Goal: Task Accomplishment & Management: Manage account settings

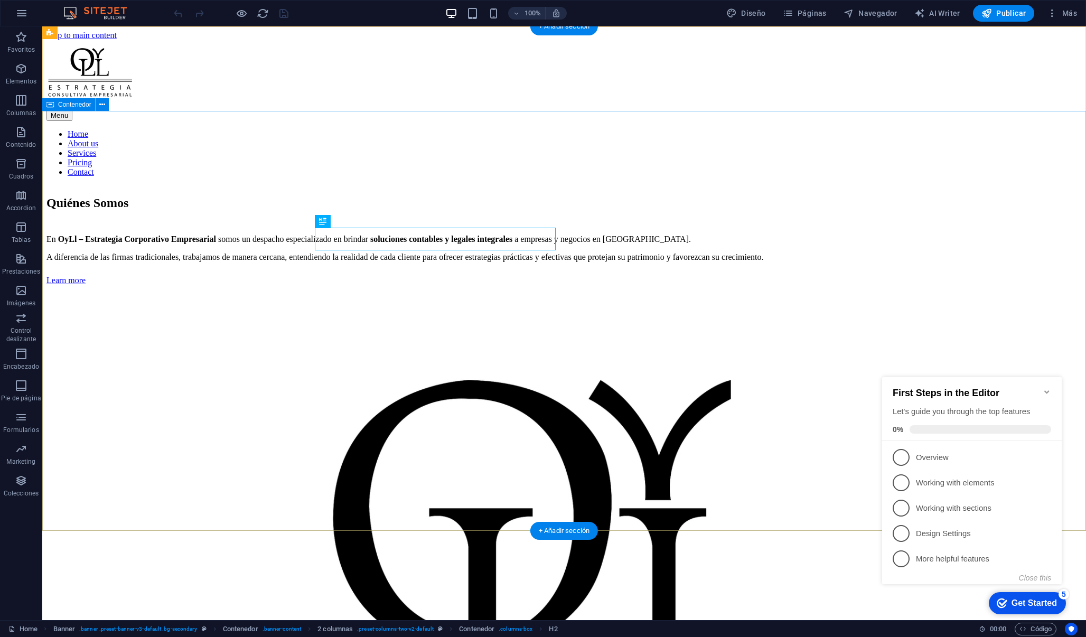
click at [1046, 388] on icon "Minimize checklist" at bounding box center [1047, 392] width 8 height 8
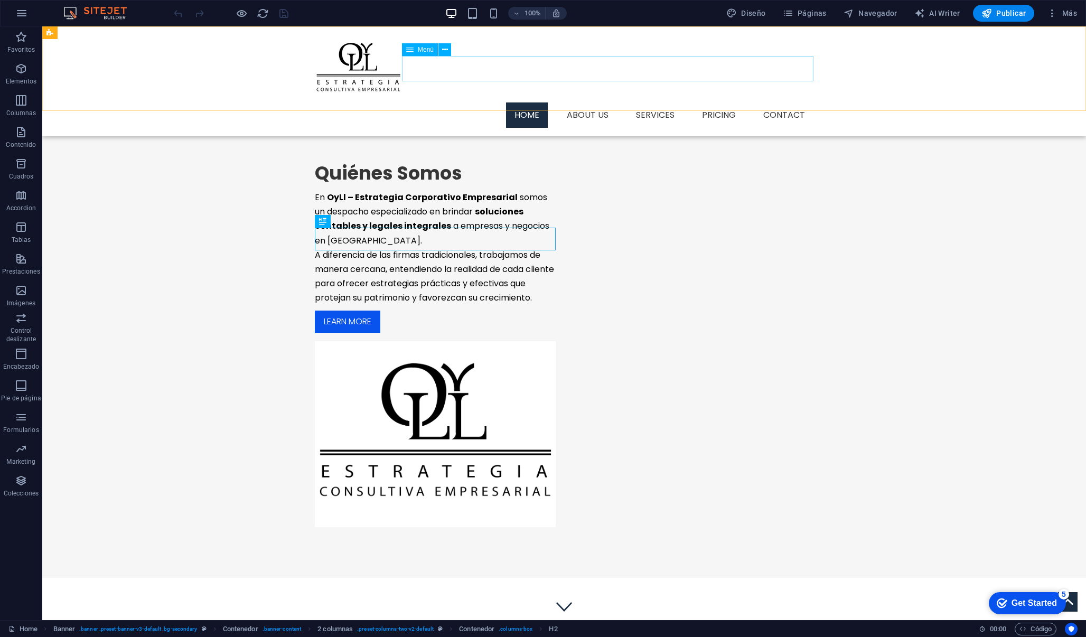
click at [540, 102] on nav "Home About us Services Pricing Contact" at bounding box center [564, 114] width 499 height 25
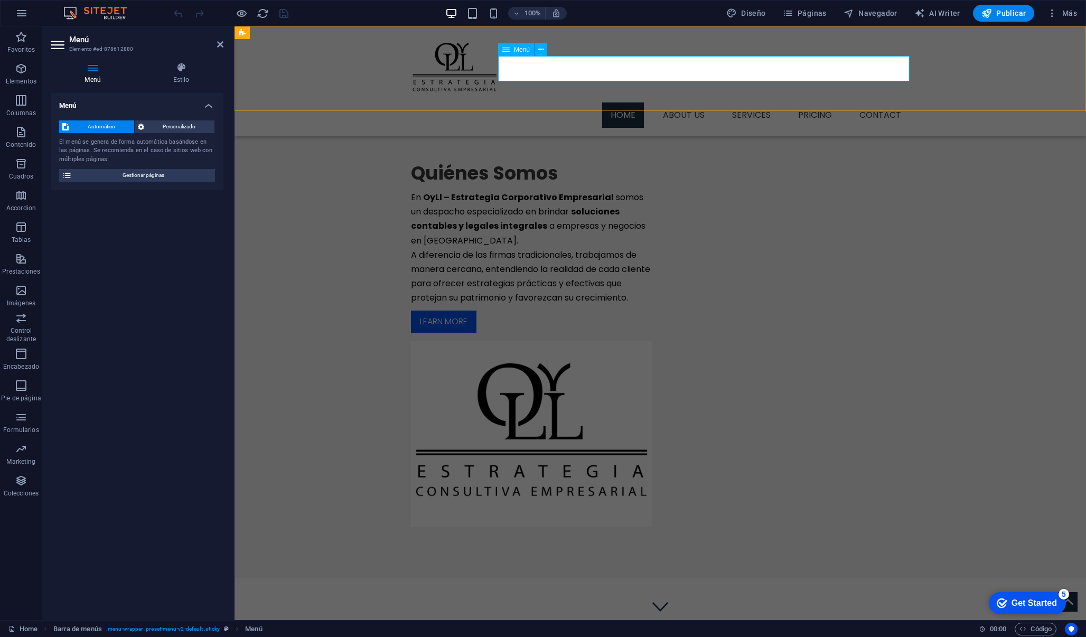
click at [624, 102] on nav "Home About us Services Pricing Contact" at bounding box center [660, 114] width 499 height 25
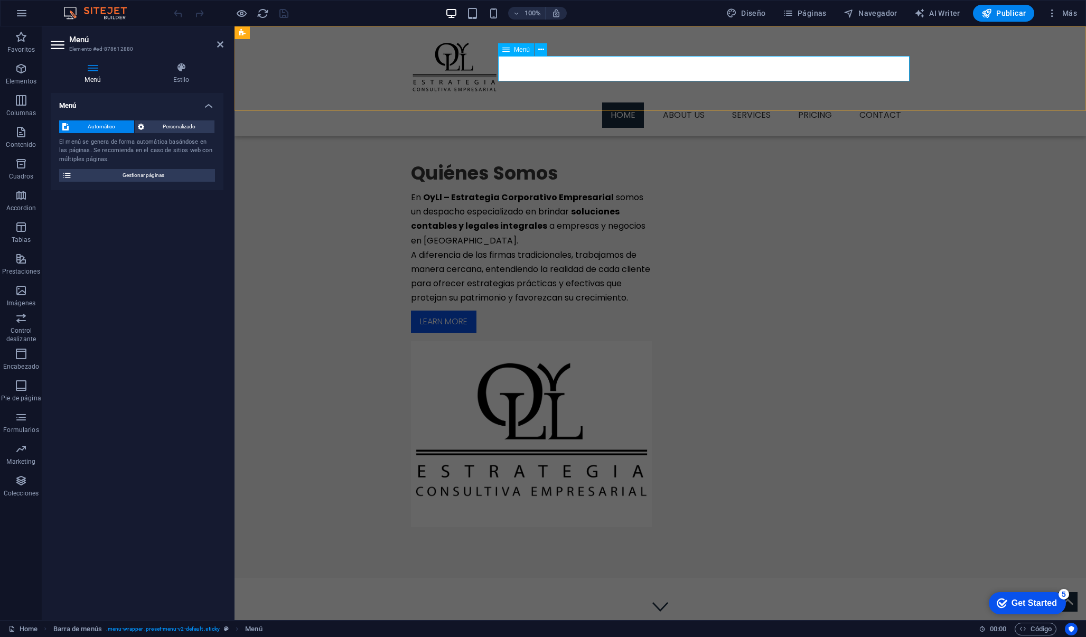
click at [624, 102] on nav "Home About us Services Pricing Contact" at bounding box center [660, 114] width 499 height 25
click at [86, 68] on icon at bounding box center [93, 67] width 84 height 11
click at [61, 175] on button "Gestionar páginas" at bounding box center [137, 175] width 156 height 13
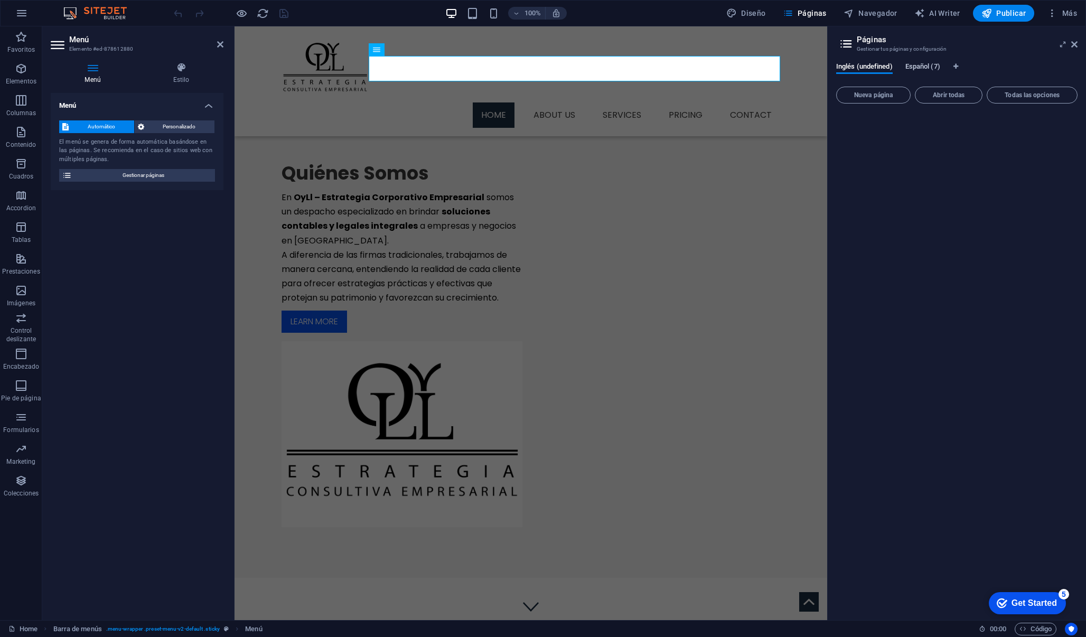
click at [915, 67] on span "Español (7)" at bounding box center [922, 67] width 35 height 15
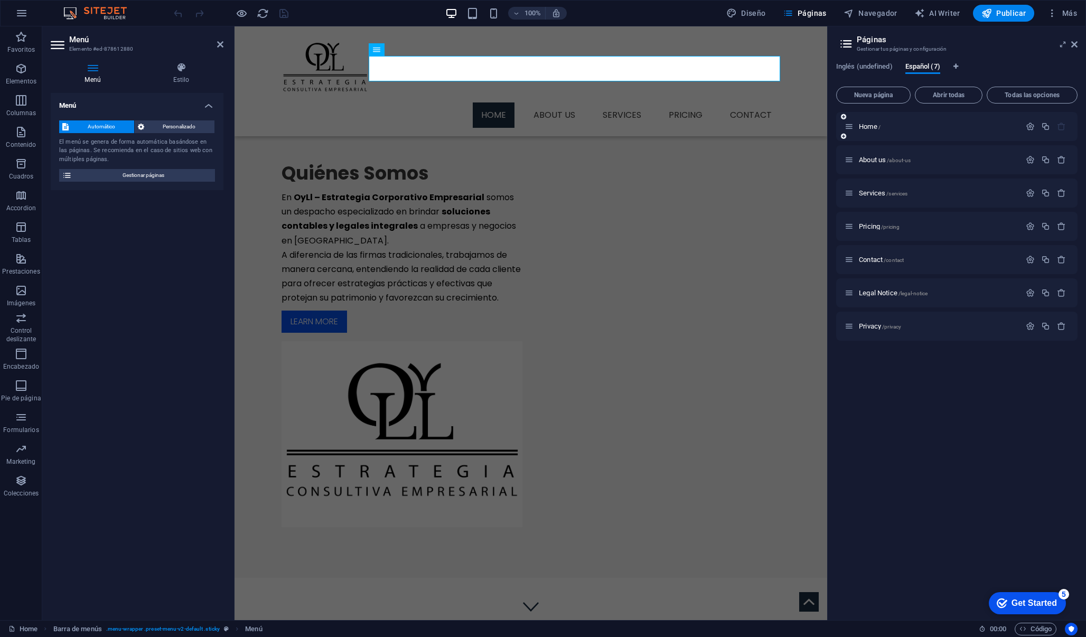
click at [877, 120] on div "Home /" at bounding box center [933, 126] width 176 height 12
click at [873, 126] on span "Home /" at bounding box center [870, 127] width 22 height 8
click at [1029, 129] on icon "button" at bounding box center [1030, 126] width 9 height 9
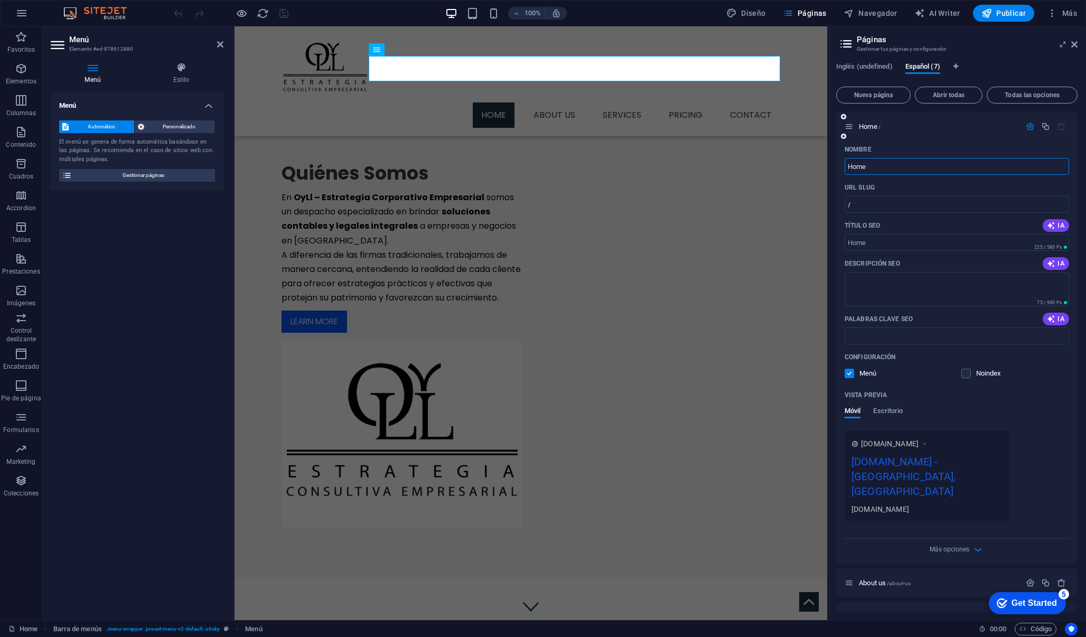
drag, startPoint x: 896, startPoint y: 163, endPoint x: 837, endPoint y: 164, distance: 59.2
click at [837, 164] on div "Nombre Home ​ URL SLUG / ​ Título SEO IA ​ 225 / 580 Px Descripción SEO IA ​ 75…" at bounding box center [956, 352] width 241 height 423
type input "INICIO"
click at [1029, 126] on icon "button" at bounding box center [1030, 126] width 9 height 9
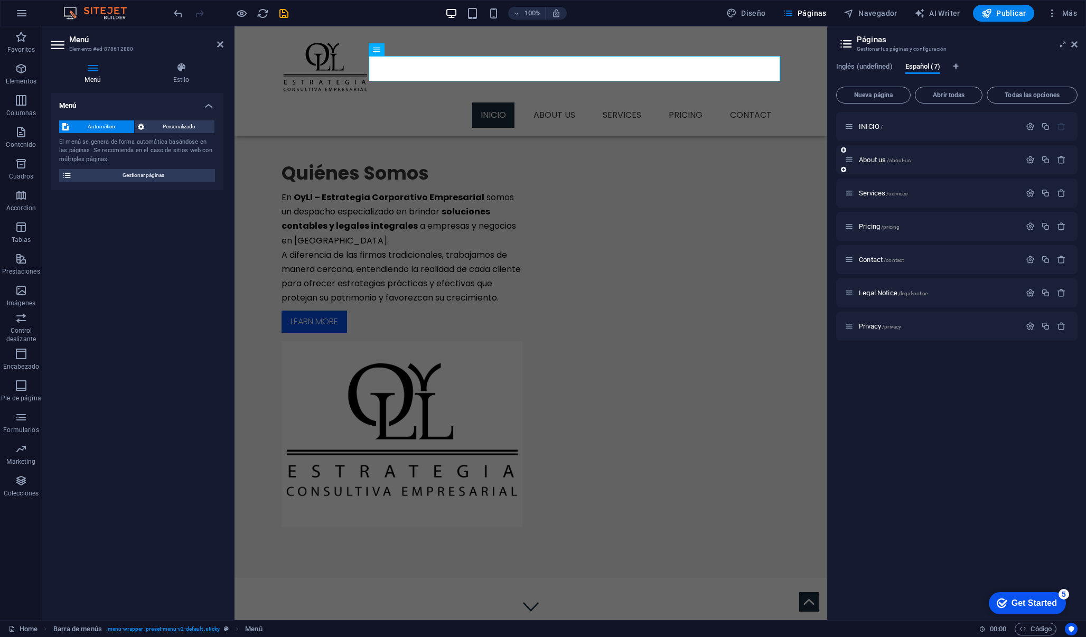
click at [874, 155] on div "About us /about-us" at bounding box center [933, 160] width 176 height 12
click at [874, 160] on span "About us /about-us" at bounding box center [885, 160] width 52 height 8
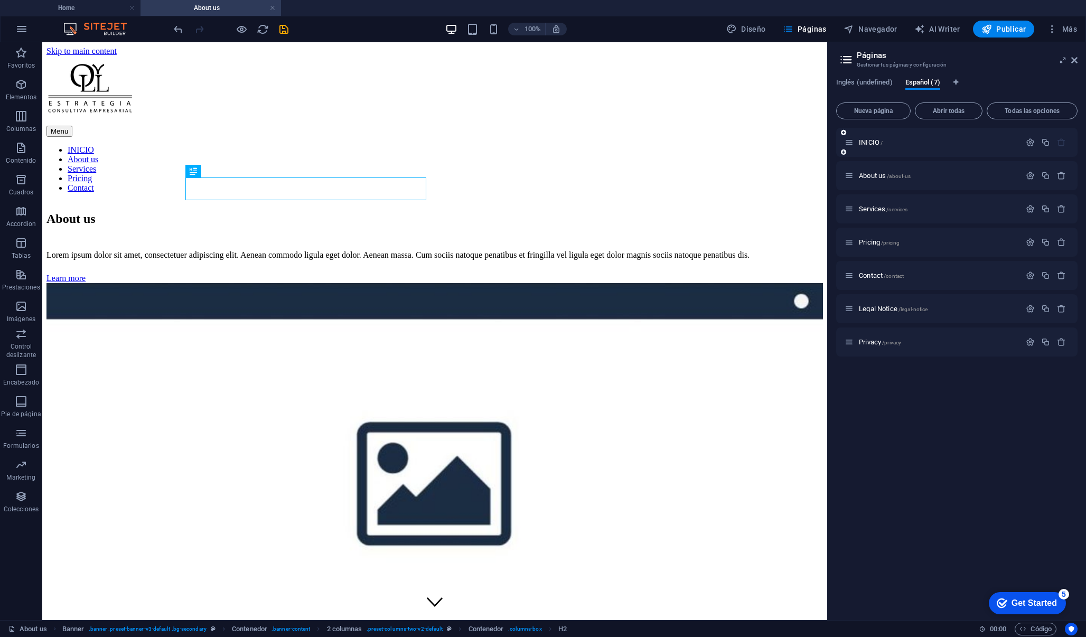
click at [1030, 148] on div "INICIO /" at bounding box center [956, 142] width 241 height 29
click at [1029, 174] on icon "button" at bounding box center [1030, 175] width 9 height 9
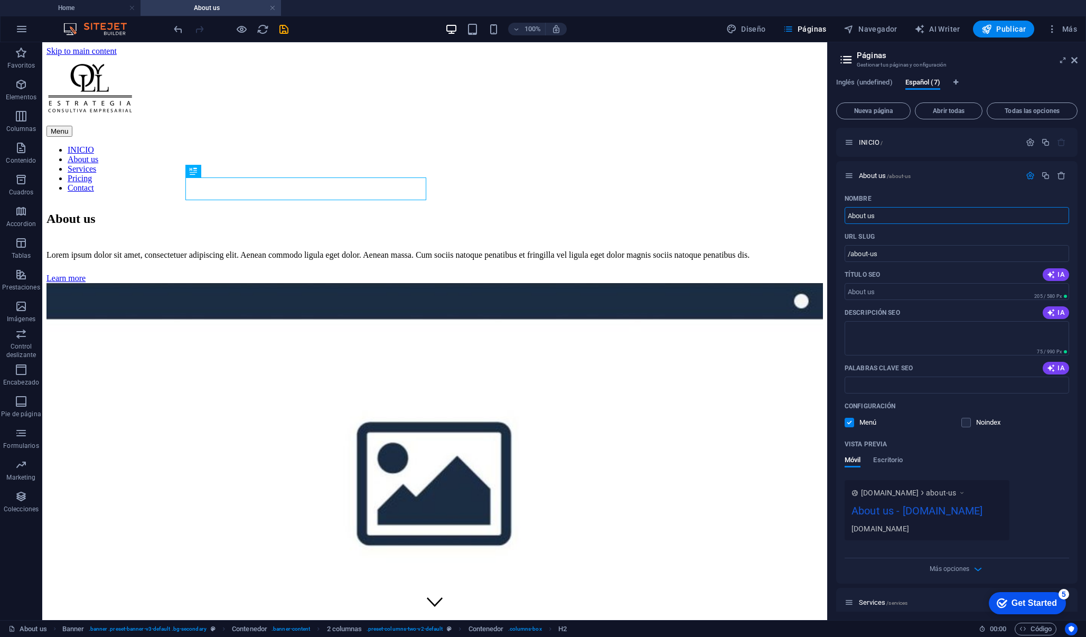
drag, startPoint x: 933, startPoint y: 258, endPoint x: 804, endPoint y: 214, distance: 136.1
drag, startPoint x: 876, startPoint y: 212, endPoint x: 836, endPoint y: 216, distance: 40.3
click at [836, 215] on div "Nombre About us ​ URL SLUG /about-us ​ Título SEO IA ​ 205 / 580 Px Descripción…" at bounding box center [956, 387] width 241 height 394
type input "QUINES SOMOS"
type input "/quines-somos"
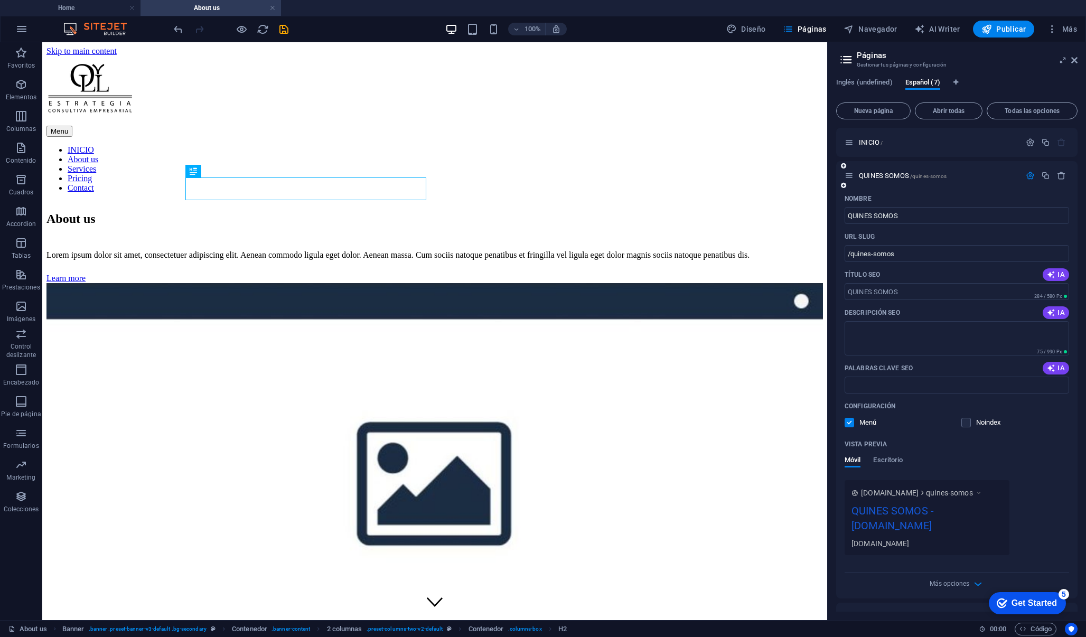
click at [1029, 175] on icon "button" at bounding box center [1030, 175] width 9 height 9
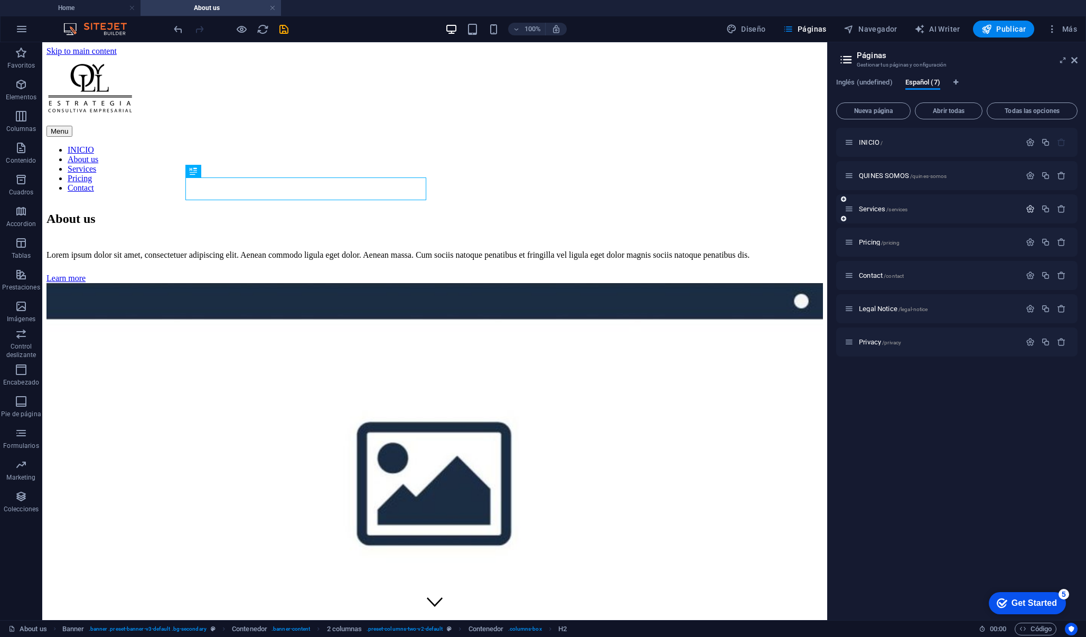
click at [1028, 208] on icon "button" at bounding box center [1030, 208] width 9 height 9
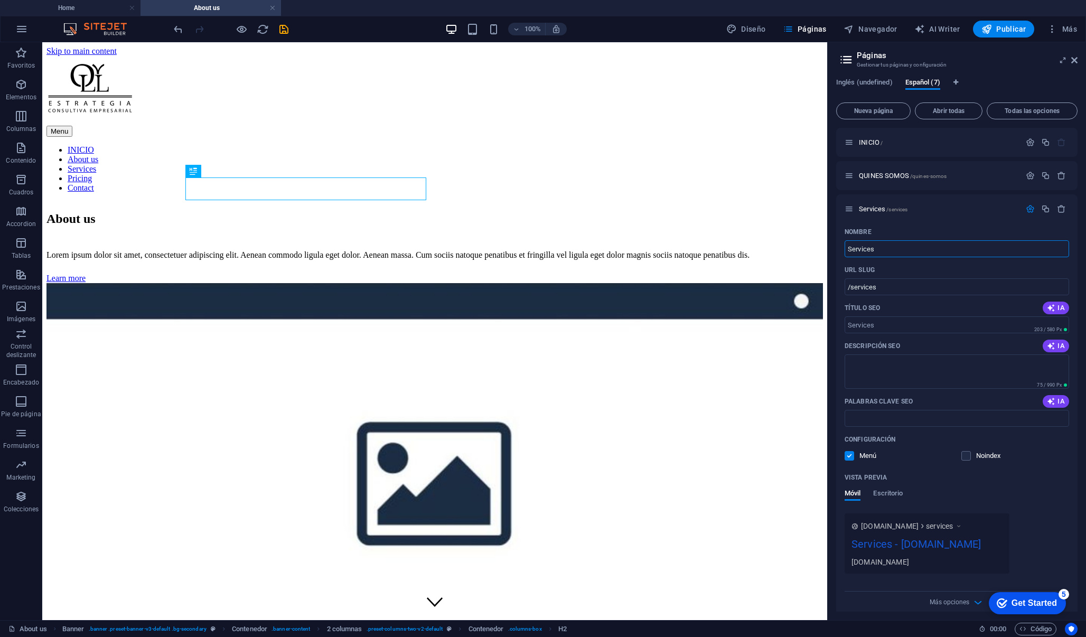
drag, startPoint x: 923, startPoint y: 294, endPoint x: 805, endPoint y: 251, distance: 125.1
type input "SERVICIO"
type input "/servicio"
type input "S"
type input "/s"
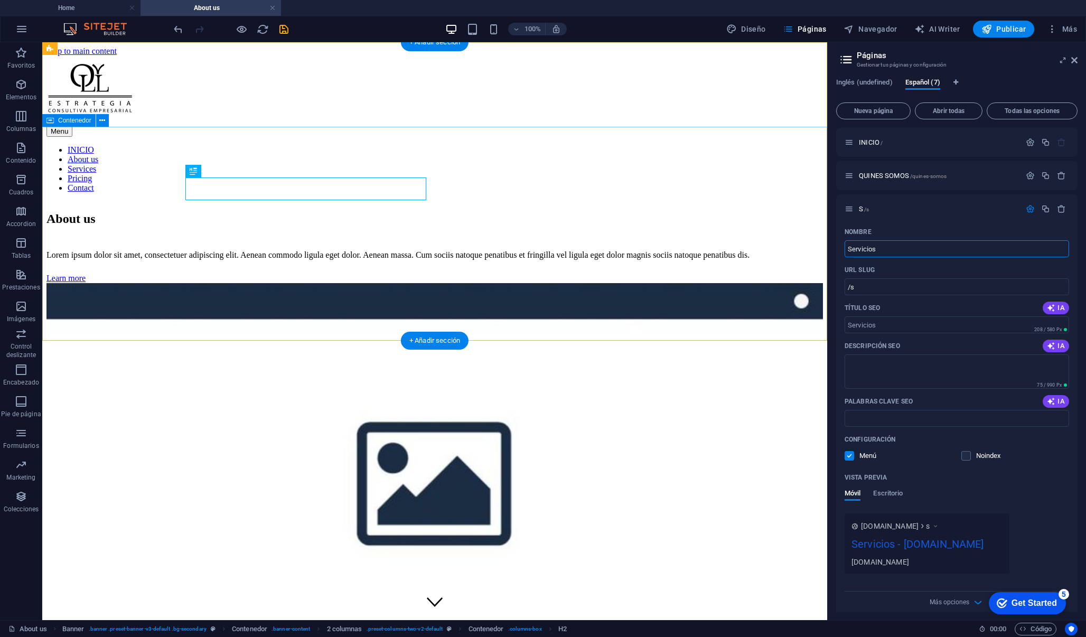
type input "Servicios"
type input "/servicios"
click at [1029, 207] on icon "button" at bounding box center [1030, 208] width 9 height 9
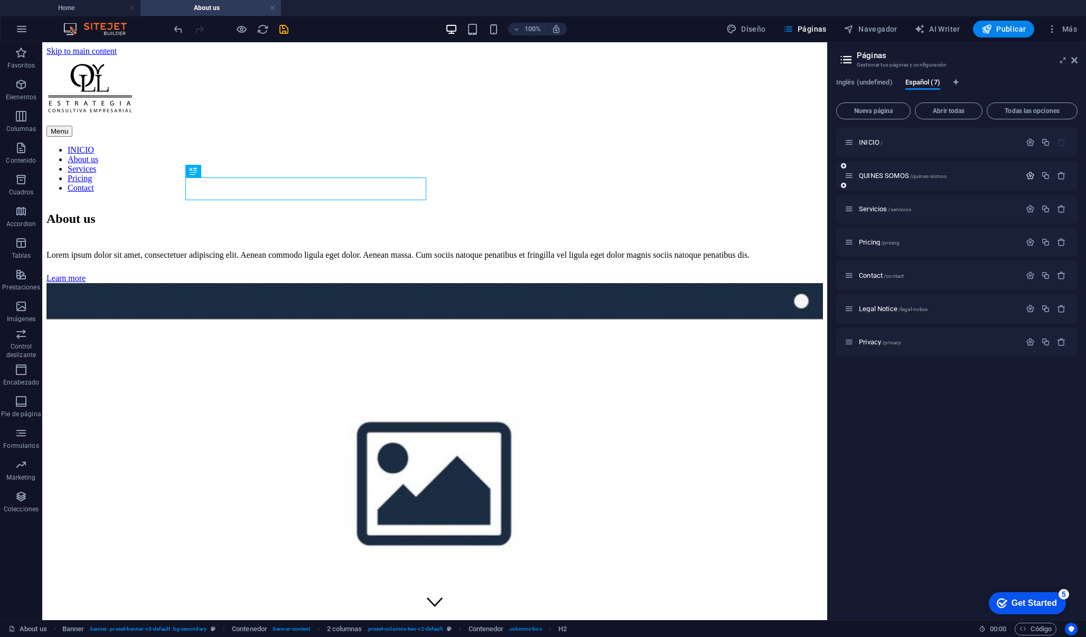
click at [1031, 175] on icon "button" at bounding box center [1030, 175] width 9 height 9
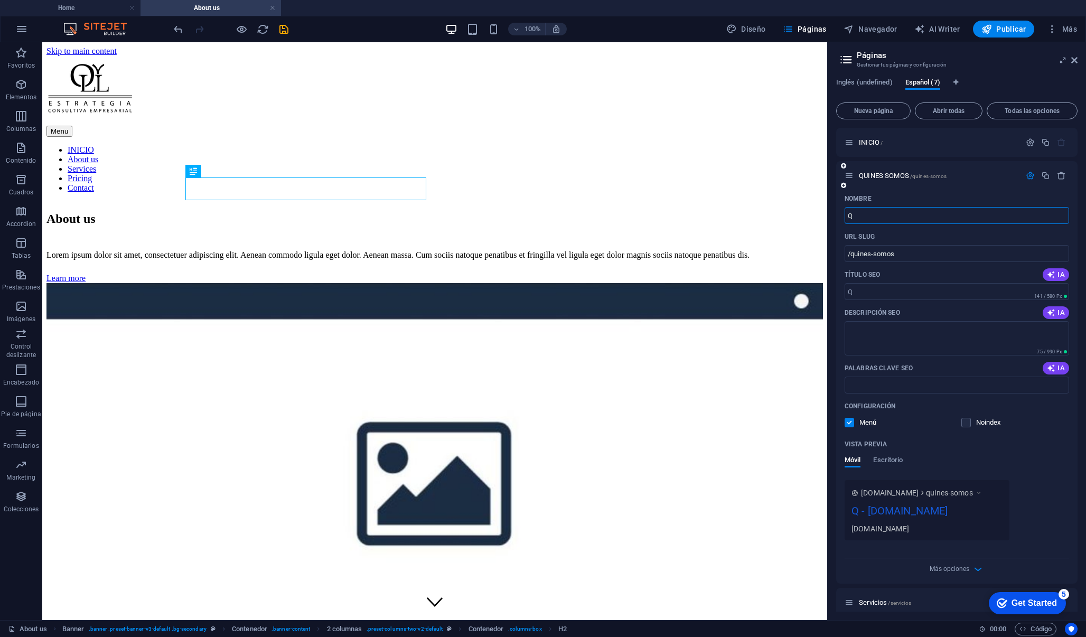
type input "Q"
type input "/q"
type input "Qui"
type input "/qui"
type input "Quiene"
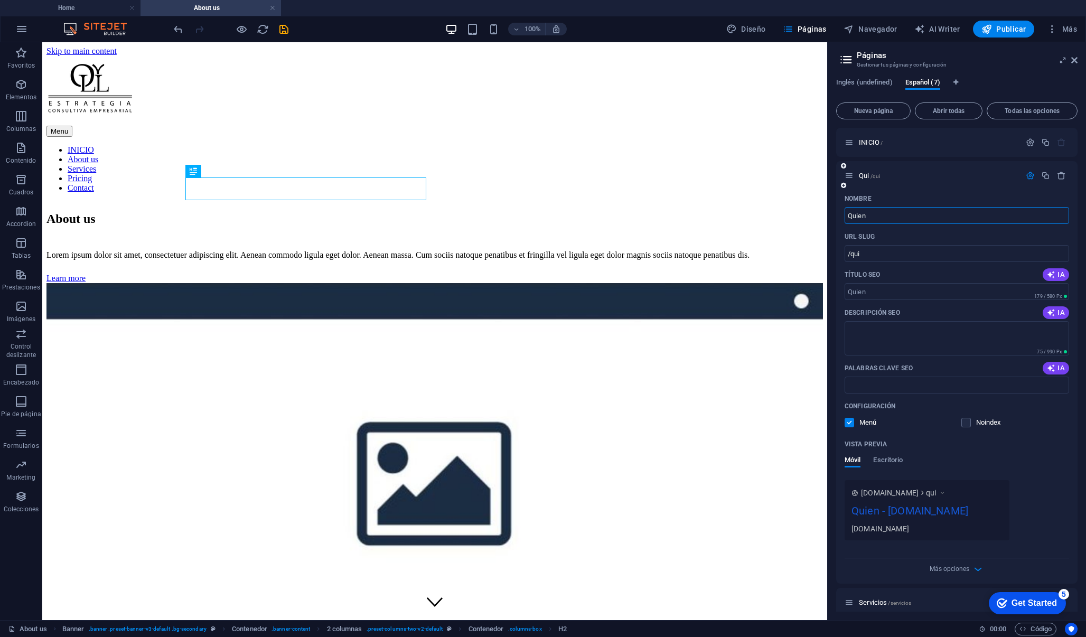
type input "/quien"
type input "Quienes Somos"
type input "/quienes-somos"
click at [1031, 142] on icon "button" at bounding box center [1030, 142] width 9 height 9
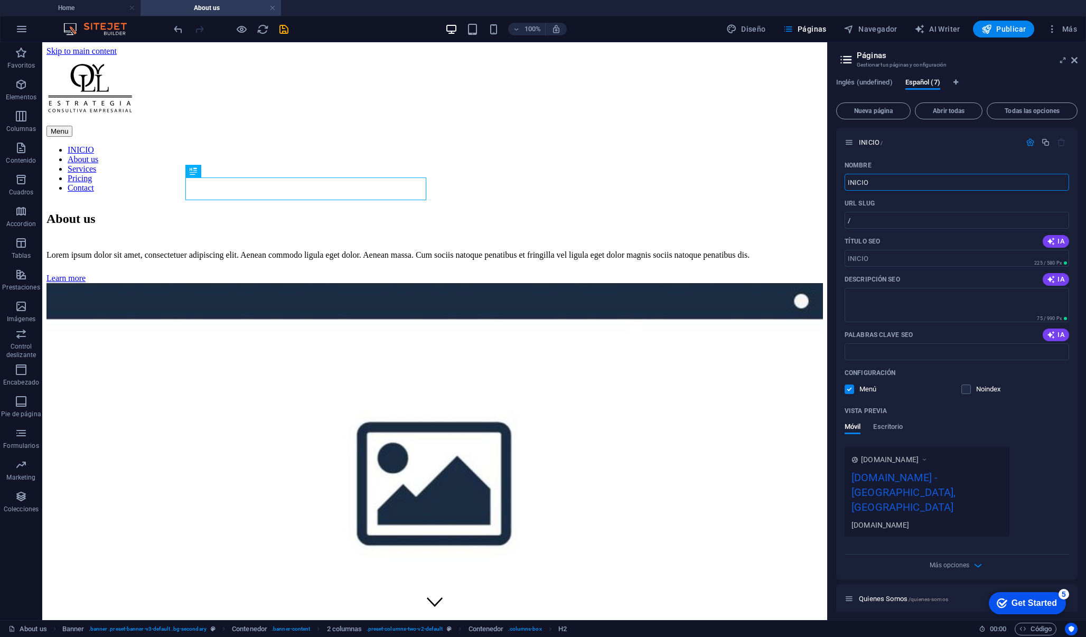
drag, startPoint x: 885, startPoint y: 184, endPoint x: 830, endPoint y: 184, distance: 54.9
click at [830, 184] on div "Inglés (undefined) Español (7) Nueva página Abrir todas Todas las opciones INIC…" at bounding box center [957, 345] width 258 height 550
type input "Inicio"
click at [1027, 144] on icon "button" at bounding box center [1030, 142] width 9 height 9
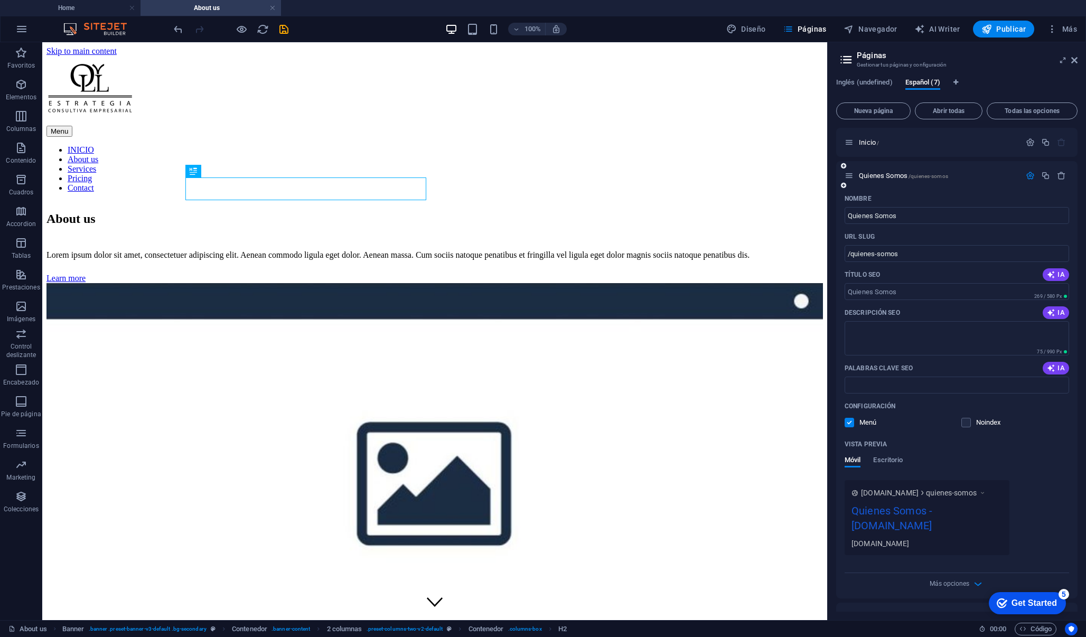
click at [1026, 175] on icon "button" at bounding box center [1030, 175] width 9 height 9
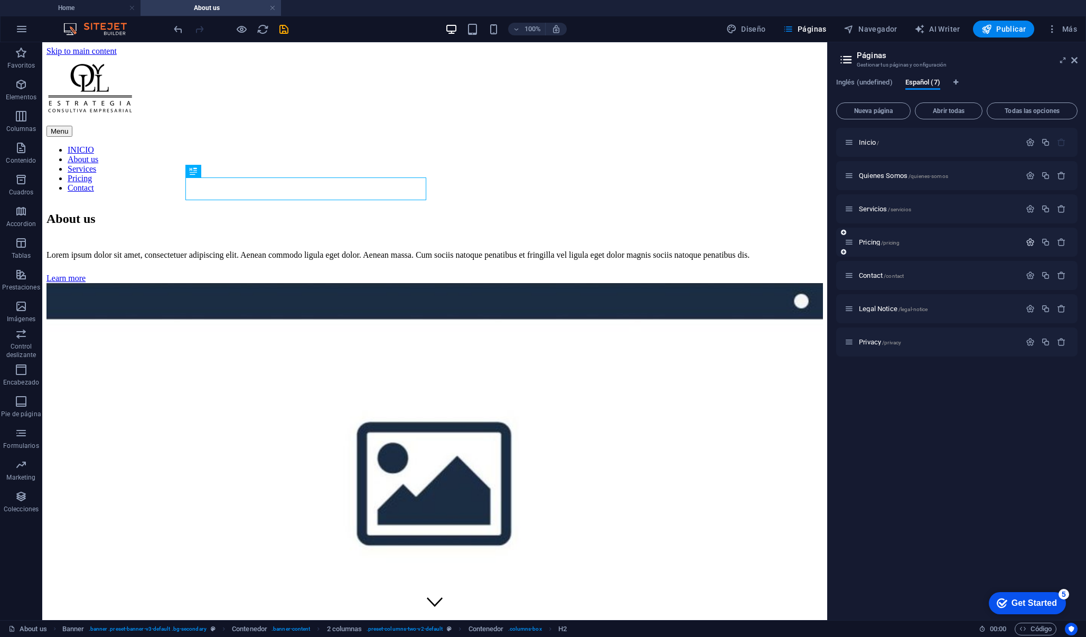
click at [1029, 244] on icon "button" at bounding box center [1030, 242] width 9 height 9
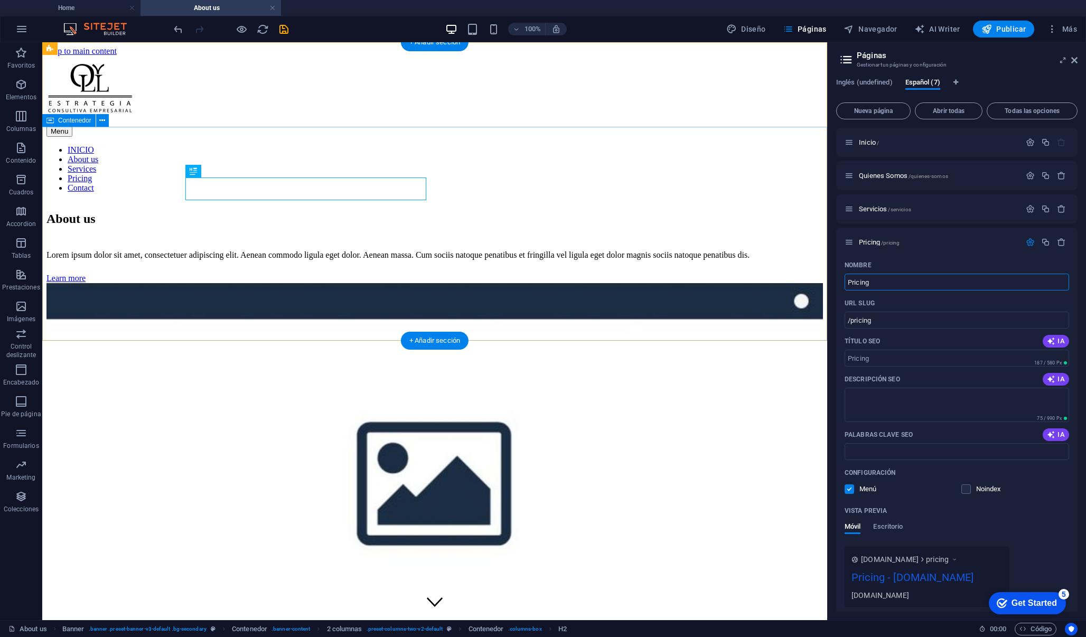
drag, startPoint x: 914, startPoint y: 328, endPoint x: 810, endPoint y: 283, distance: 113.3
type input "Precio"
type input "/precio"
type input "Precios"
type input "/precios"
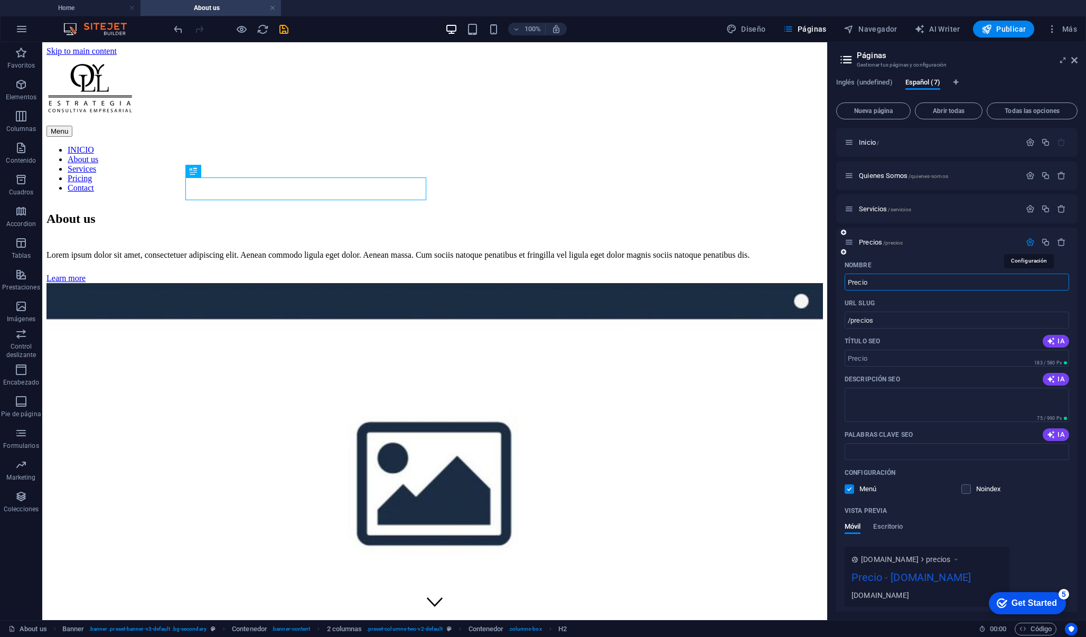
type input "Precio"
type input "/precio"
click at [1031, 243] on icon "button" at bounding box center [1030, 242] width 9 height 9
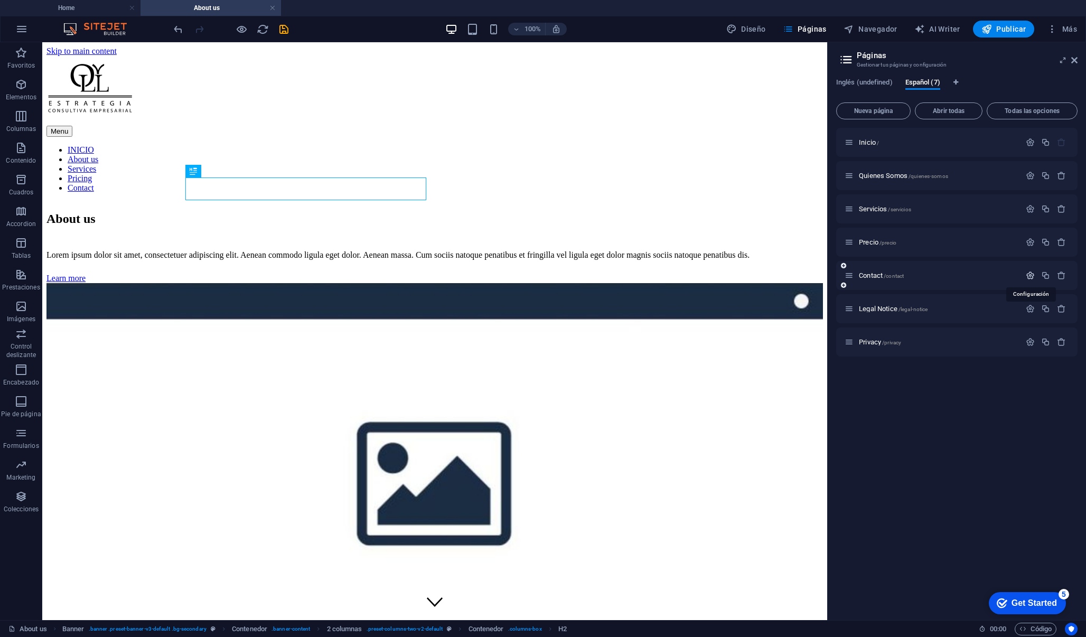
click at [1030, 275] on icon "button" at bounding box center [1030, 275] width 9 height 9
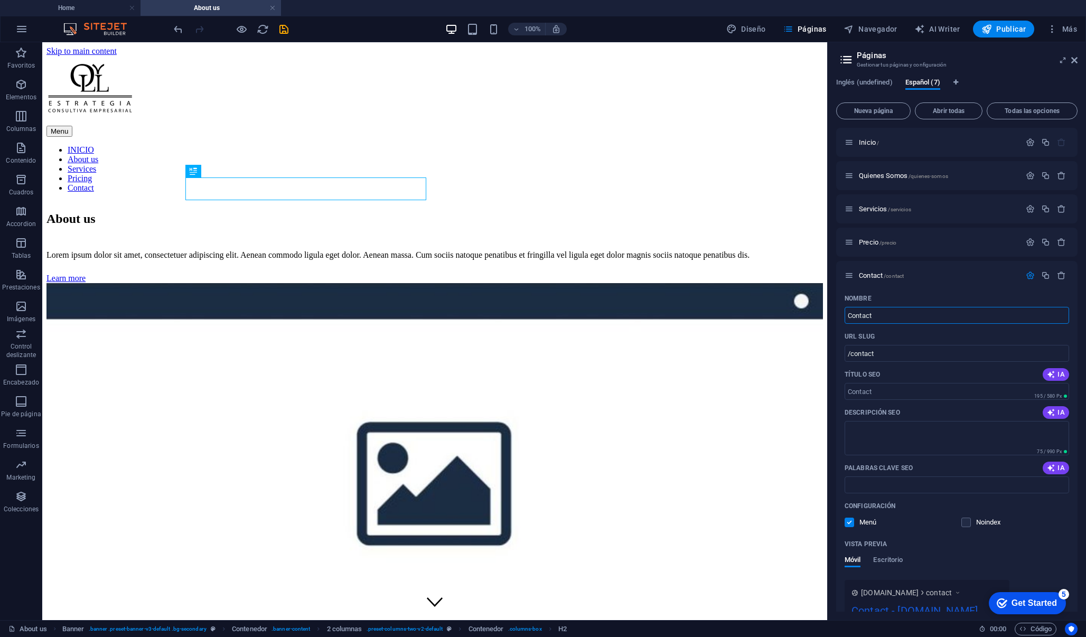
drag, startPoint x: 883, startPoint y: 314, endPoint x: 830, endPoint y: 314, distance: 52.8
click at [830, 314] on div "Inglés (undefined) Español (7) Nueva página Abrir todas Todas las opciones Inic…" at bounding box center [957, 345] width 258 height 550
type input "C"
type input "/c"
type input "Contacto"
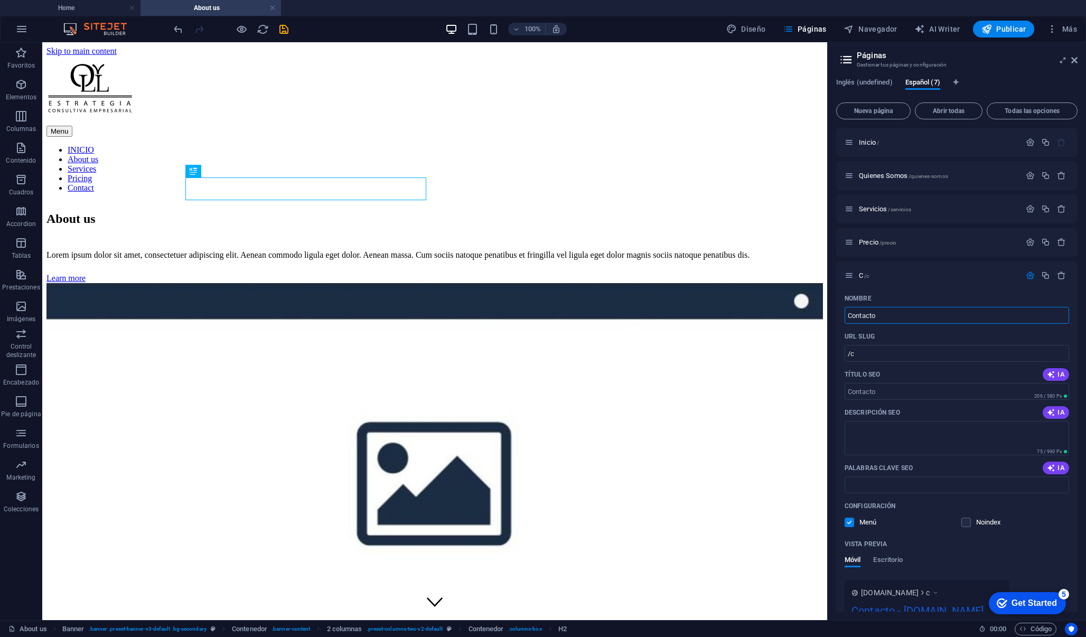
type input "/contacto"
click at [1028, 273] on icon "button" at bounding box center [1030, 275] width 9 height 9
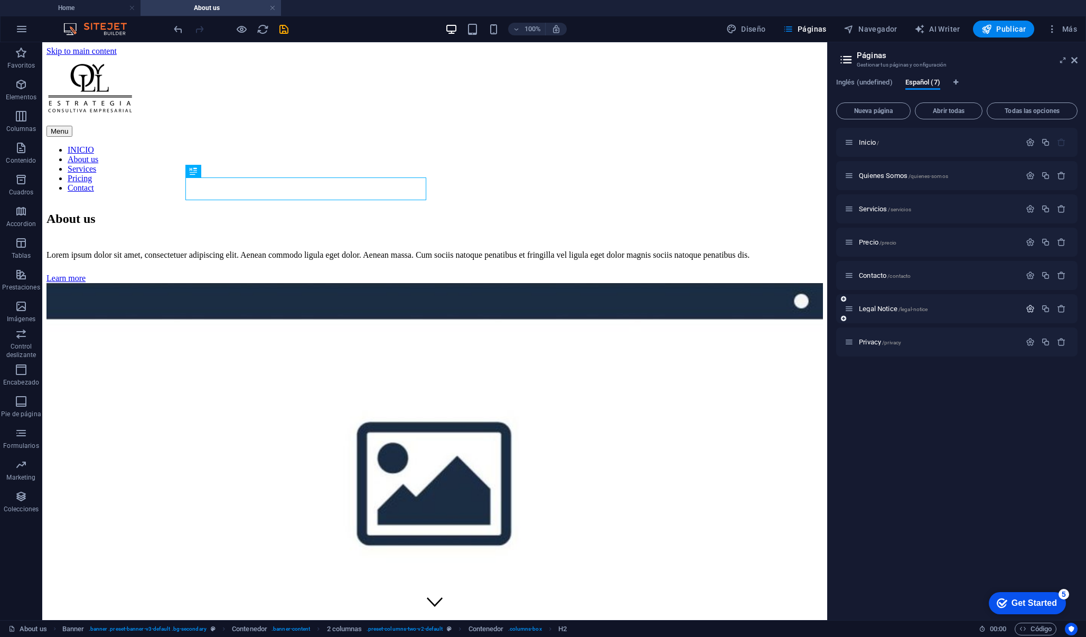
click at [1034, 310] on icon "button" at bounding box center [1030, 308] width 9 height 9
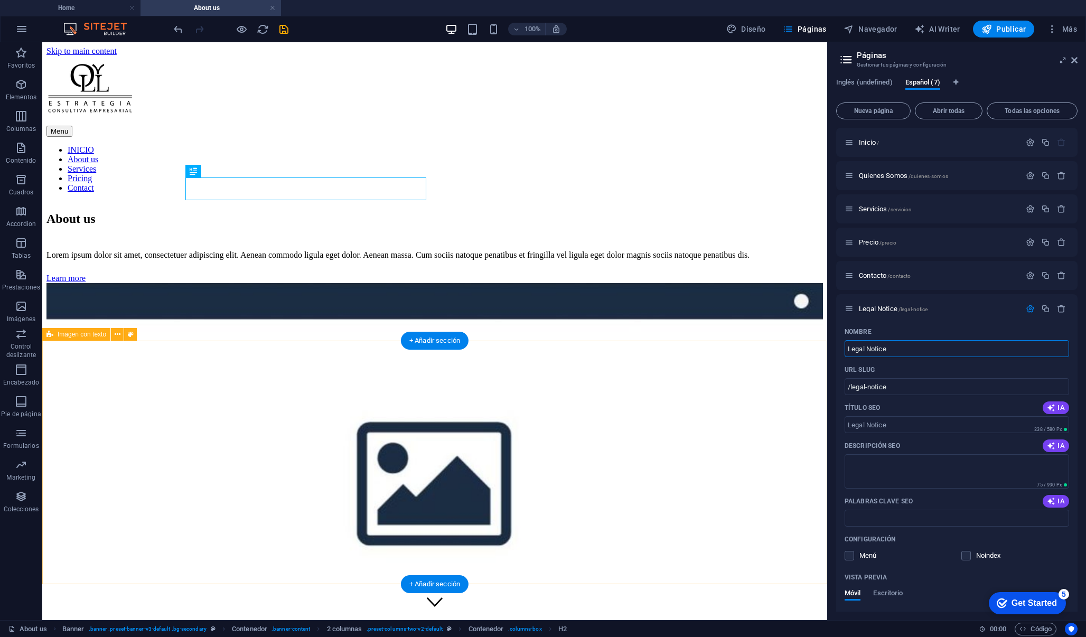
drag, startPoint x: 943, startPoint y: 392, endPoint x: 799, endPoint y: 350, distance: 149.8
drag, startPoint x: 946, startPoint y: 395, endPoint x: 827, endPoint y: 351, distance: 127.2
paste input "Aviso Legal"
type input "Aviso Legal"
type input "/aviso-legal"
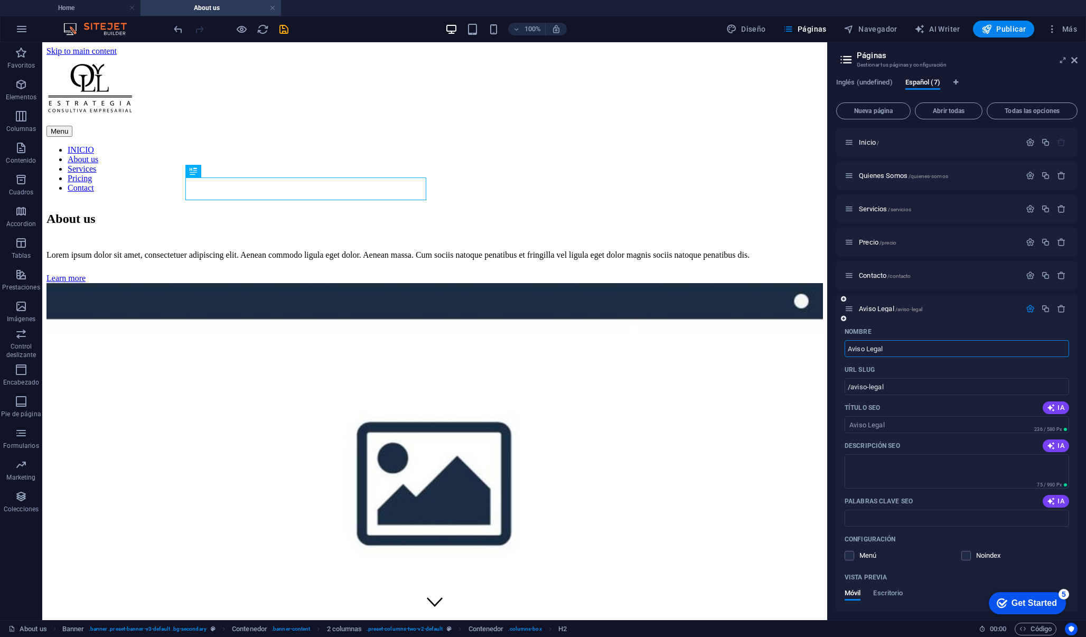
click at [1031, 304] on icon "button" at bounding box center [1030, 308] width 9 height 9
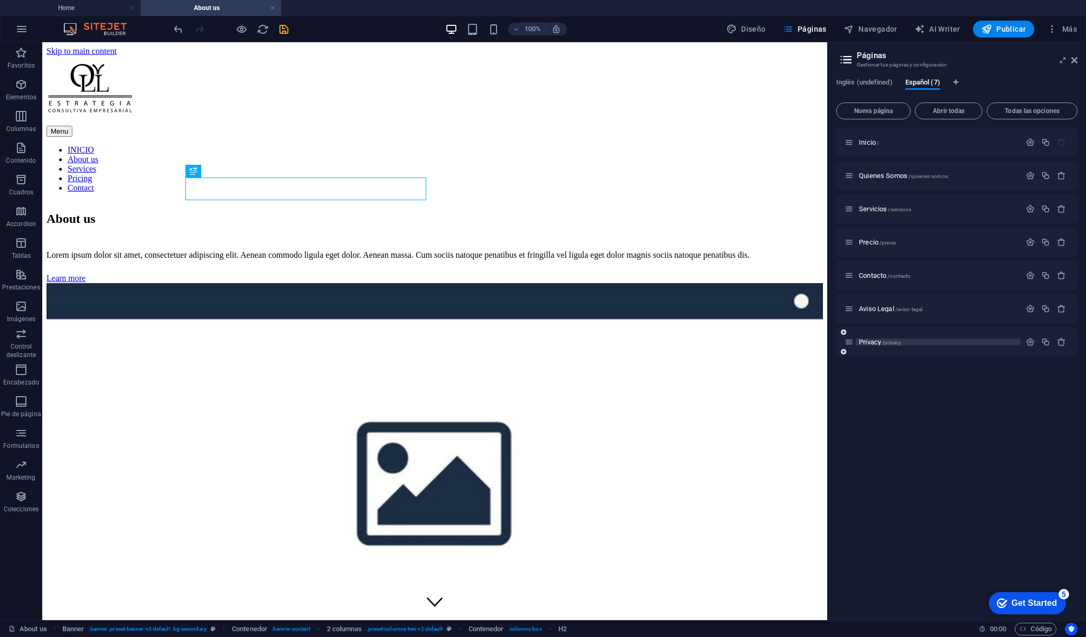
click at [876, 344] on span "Privacy /privacy" at bounding box center [880, 342] width 42 height 8
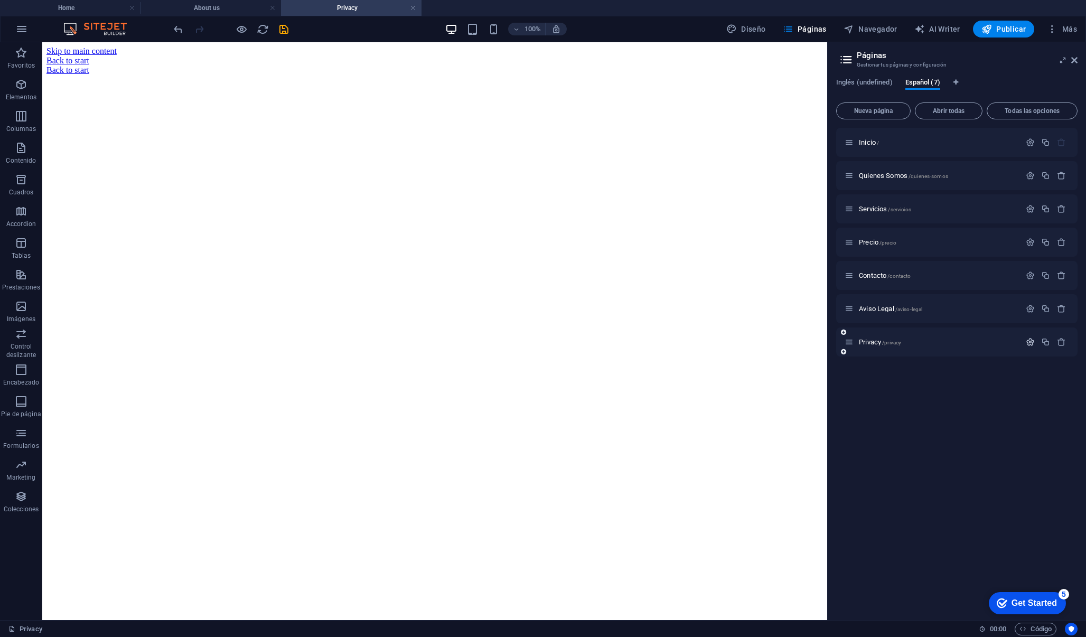
click at [1031, 342] on icon "button" at bounding box center [1030, 342] width 9 height 9
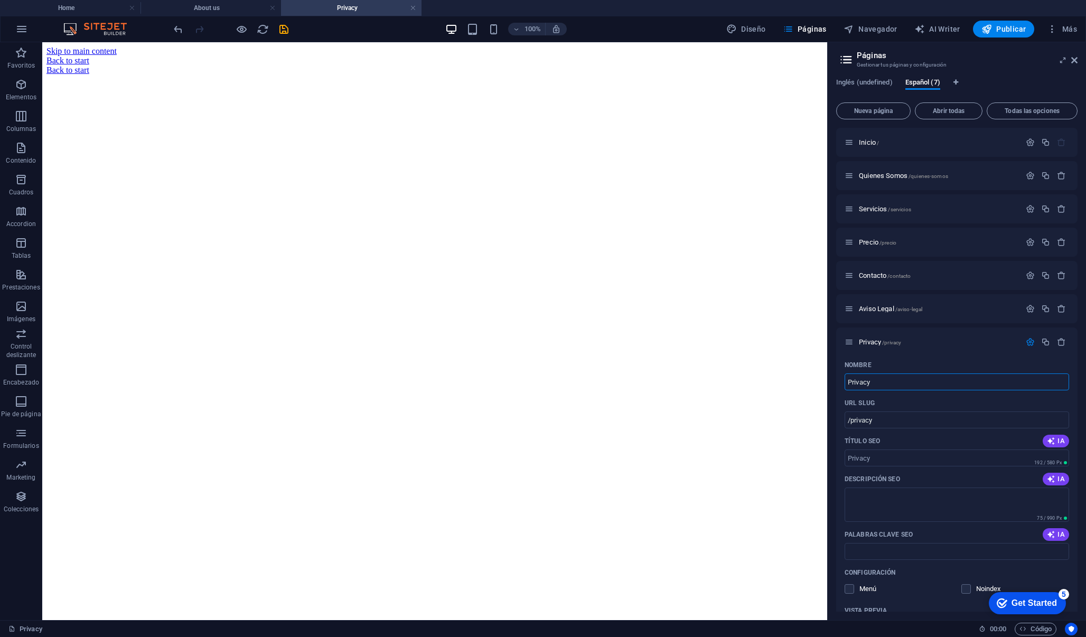
drag, startPoint x: 938, startPoint y: 425, endPoint x: 804, endPoint y: 379, distance: 140.6
drag, startPoint x: 920, startPoint y: 427, endPoint x: 819, endPoint y: 384, distance: 109.1
paste input "Privacidad"
type input "Privacidad"
type input "/privacidad"
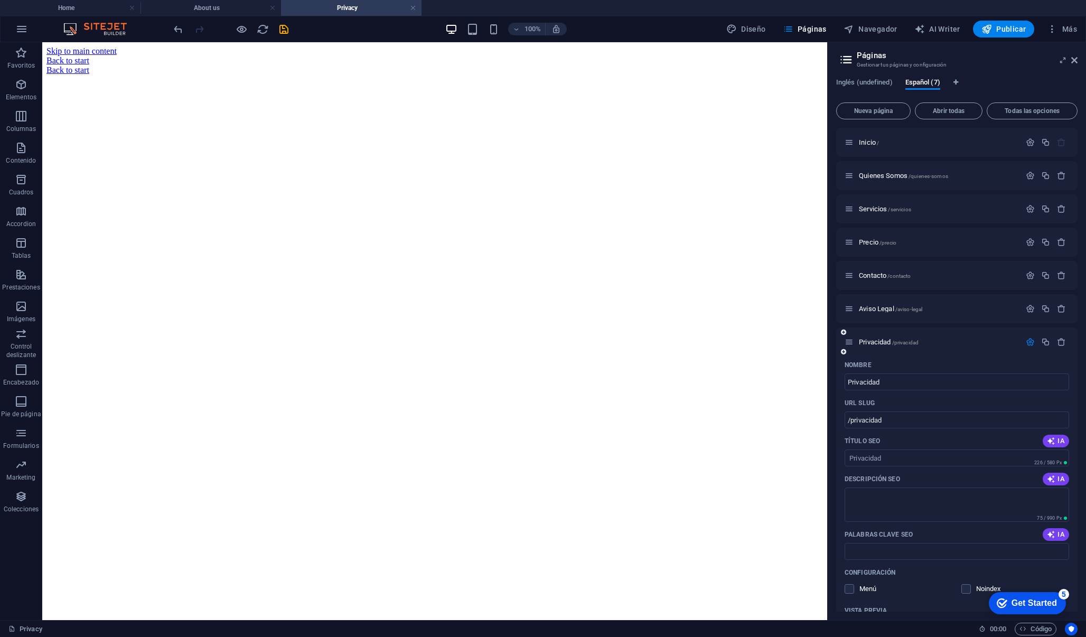
click at [1029, 345] on icon "button" at bounding box center [1030, 342] width 9 height 9
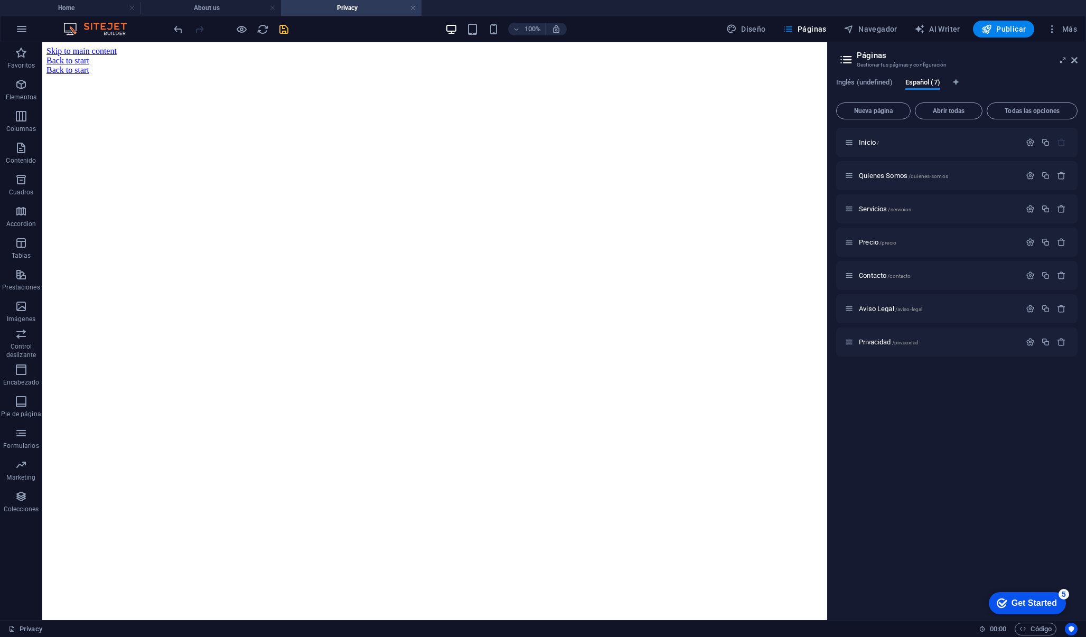
click at [280, 30] on icon "save" at bounding box center [284, 29] width 12 height 12
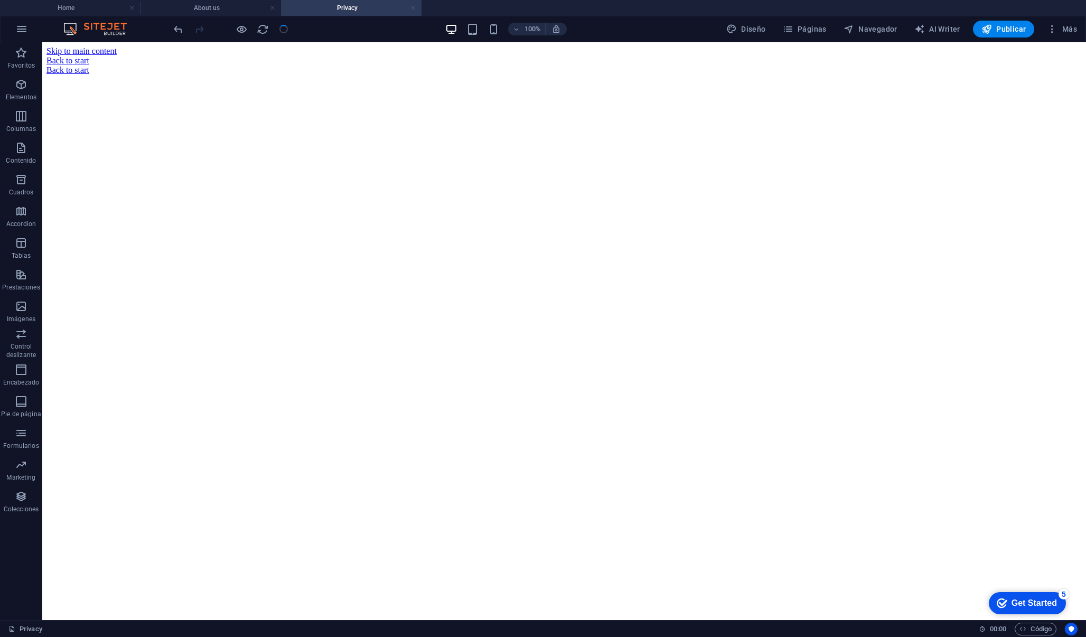
click at [416, 10] on link at bounding box center [413, 8] width 6 height 10
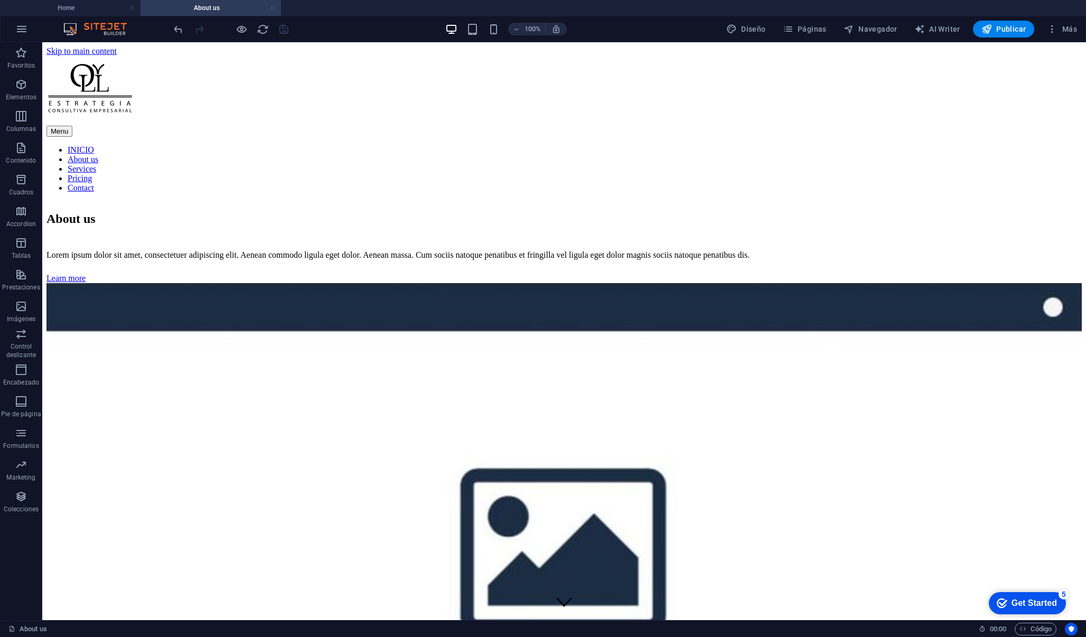
click at [270, 6] on link at bounding box center [272, 8] width 6 height 10
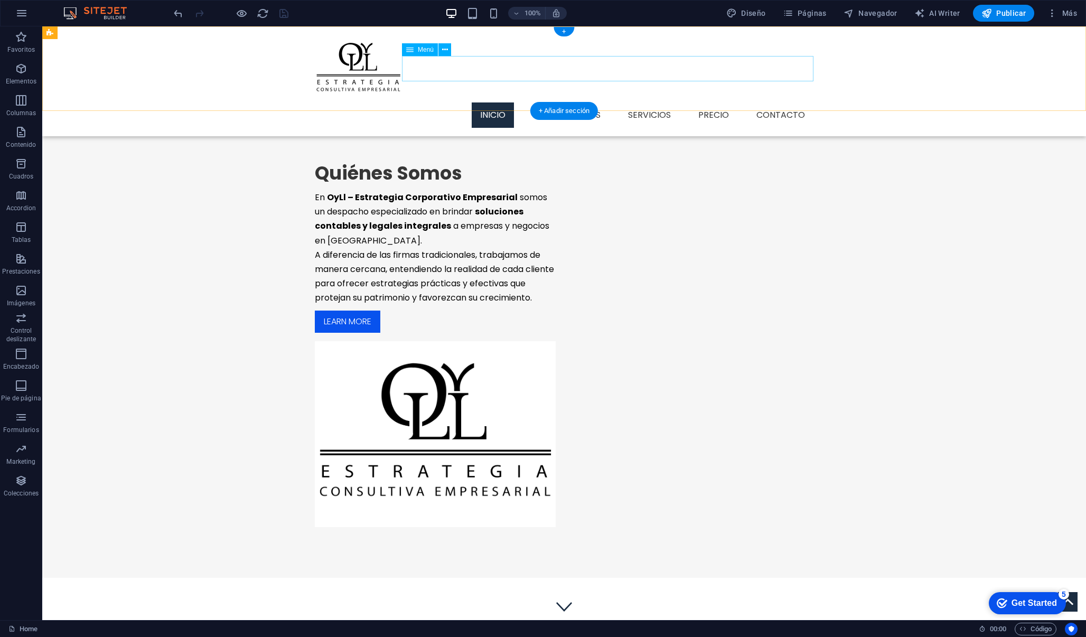
click at [576, 102] on nav "Inicio Quienes Somos Servicios Precio Contacto" at bounding box center [564, 114] width 499 height 25
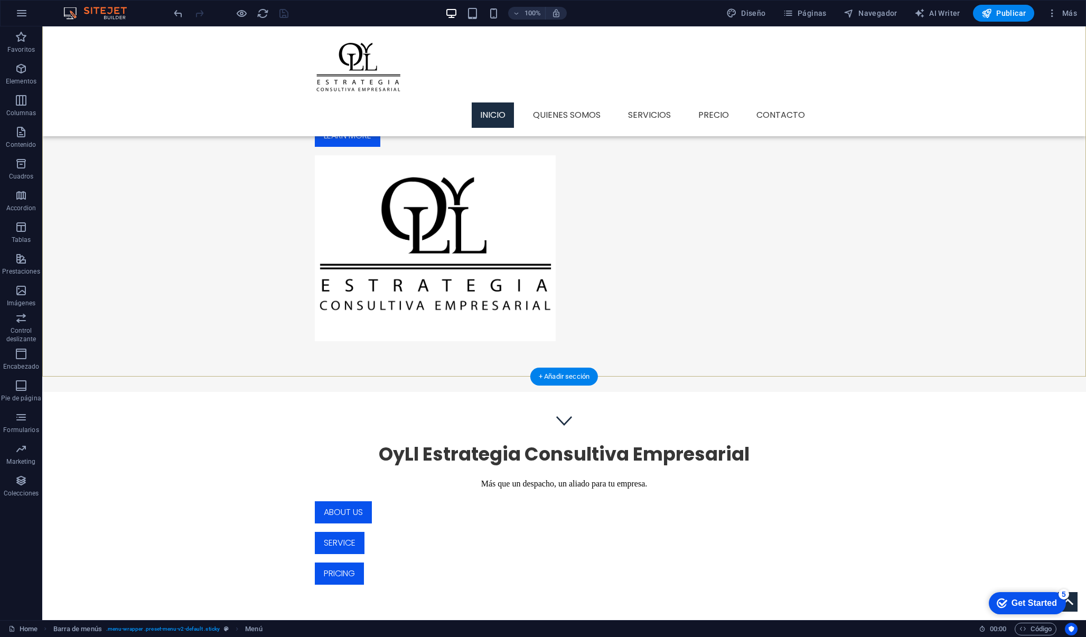
scroll to position [195, 0]
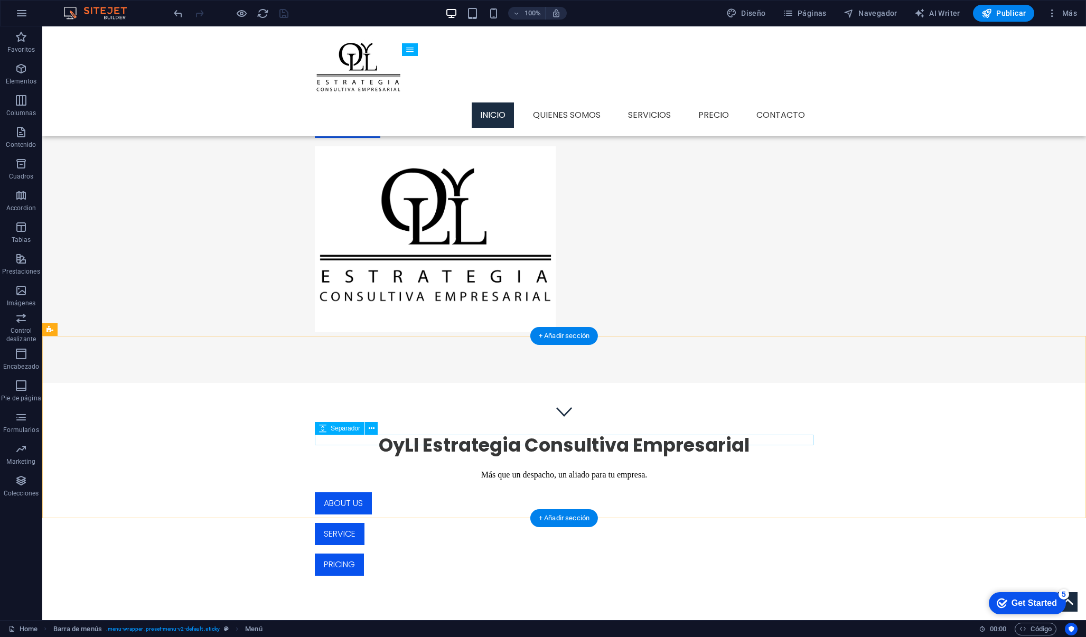
click at [490, 492] on div "About us" at bounding box center [564, 503] width 499 height 22
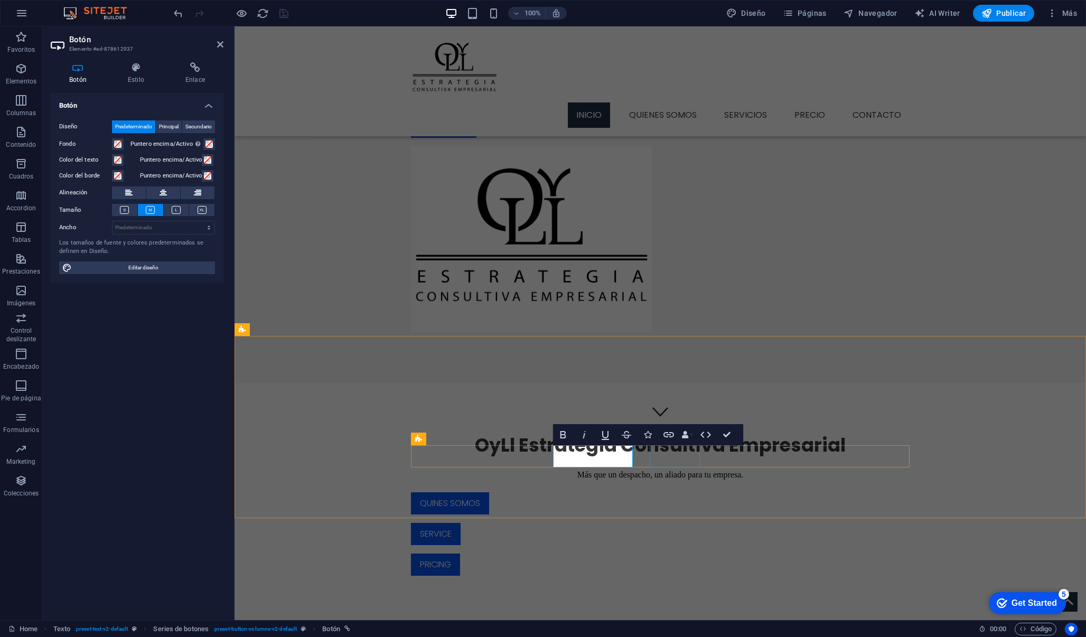
click at [675, 523] on div "Service" at bounding box center [660, 534] width 499 height 22
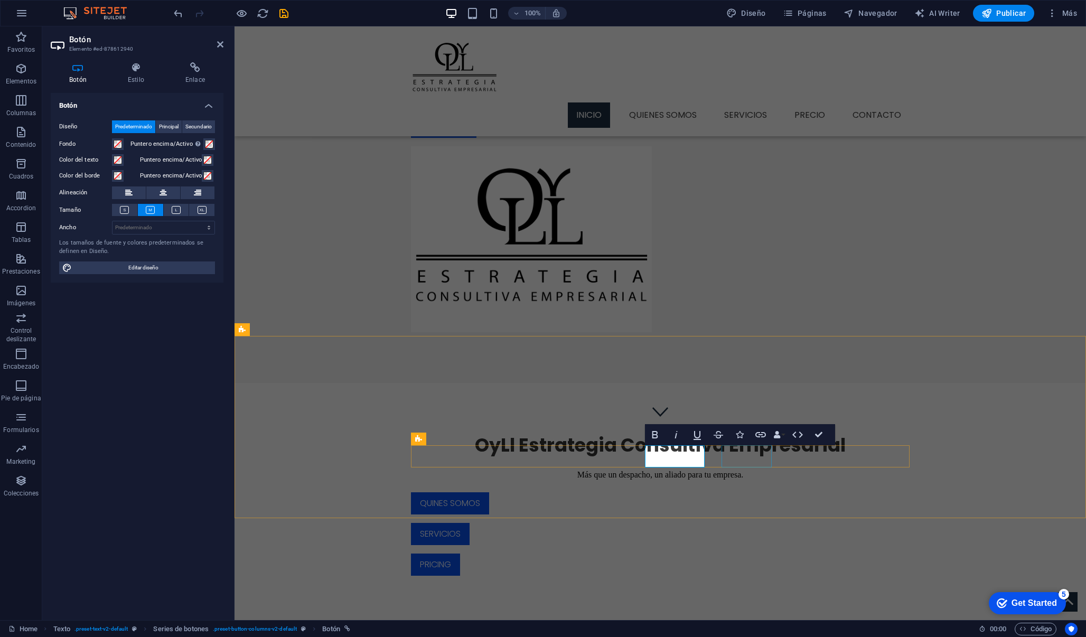
click at [744, 554] on div "Pricing" at bounding box center [660, 565] width 499 height 22
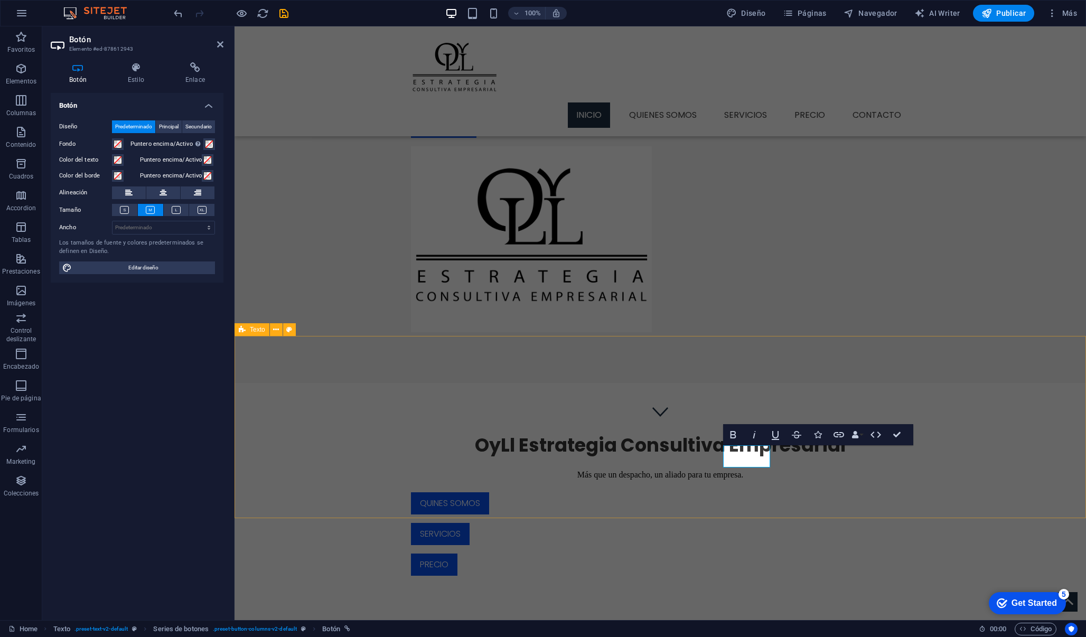
click at [823, 489] on div "OyLl Estrategia Consultiva Empresarial Más que un despacho, un aliado para tu e…" at bounding box center [660, 505] width 851 height 244
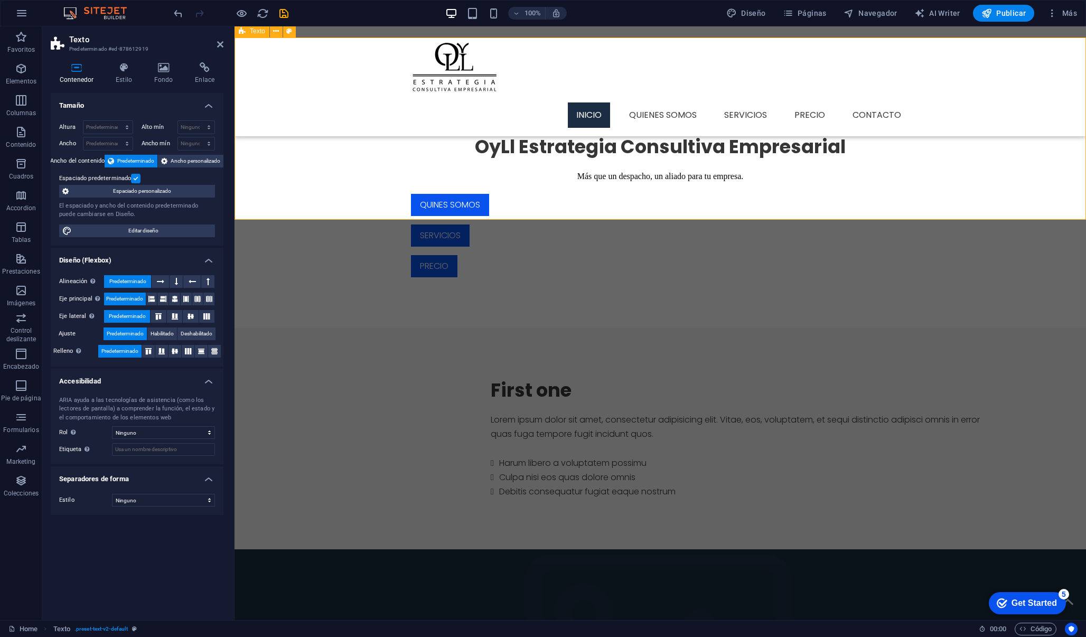
scroll to position [506, 0]
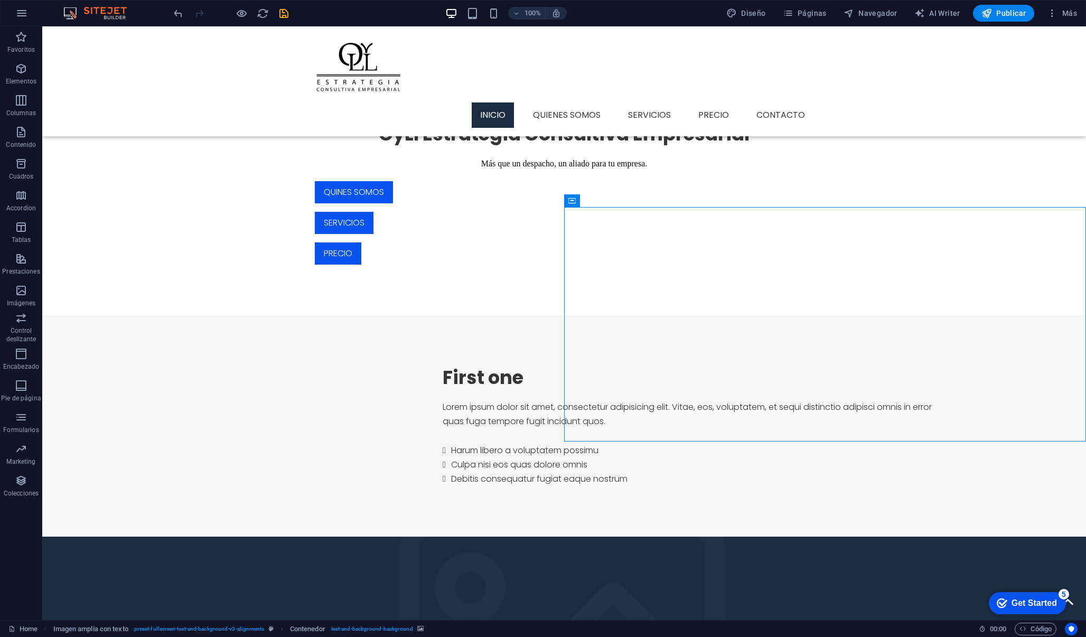
click at [551, 400] on div "Lorem ipsum dolor sit amet, consectetur adipisicing elit. Vitae, eos, voluptate…" at bounding box center [696, 443] width 507 height 86
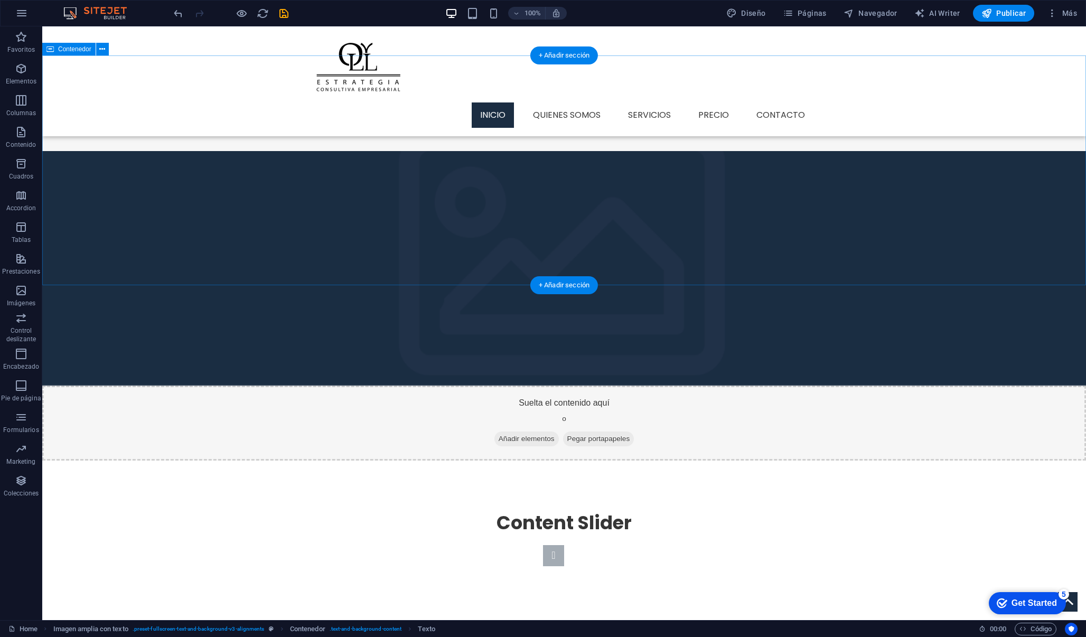
scroll to position [891, 0]
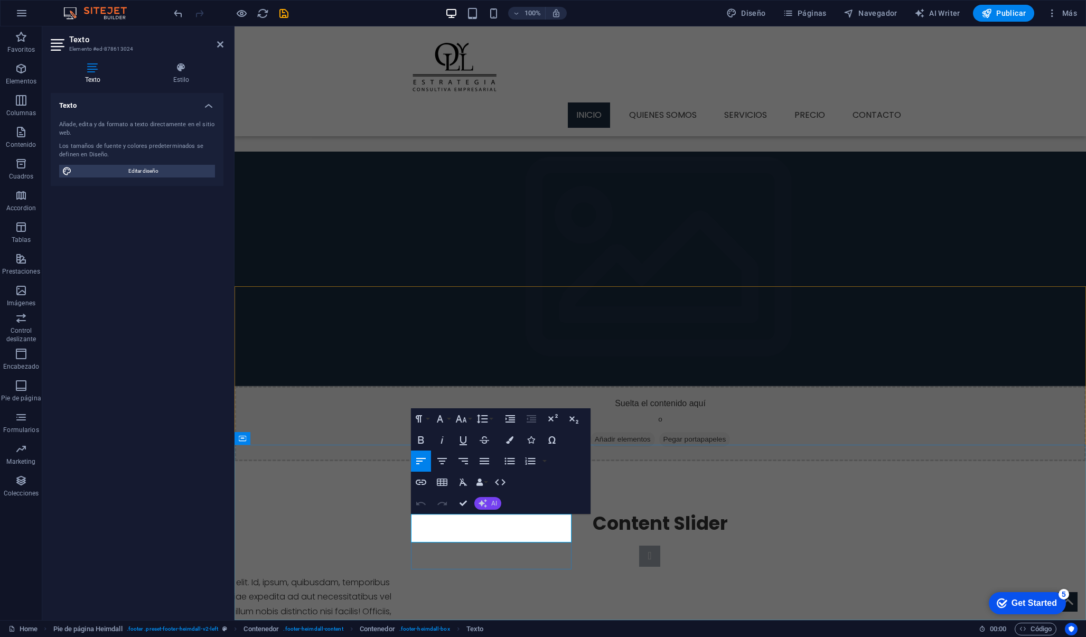
click at [487, 502] on button "AI" at bounding box center [487, 503] width 27 height 13
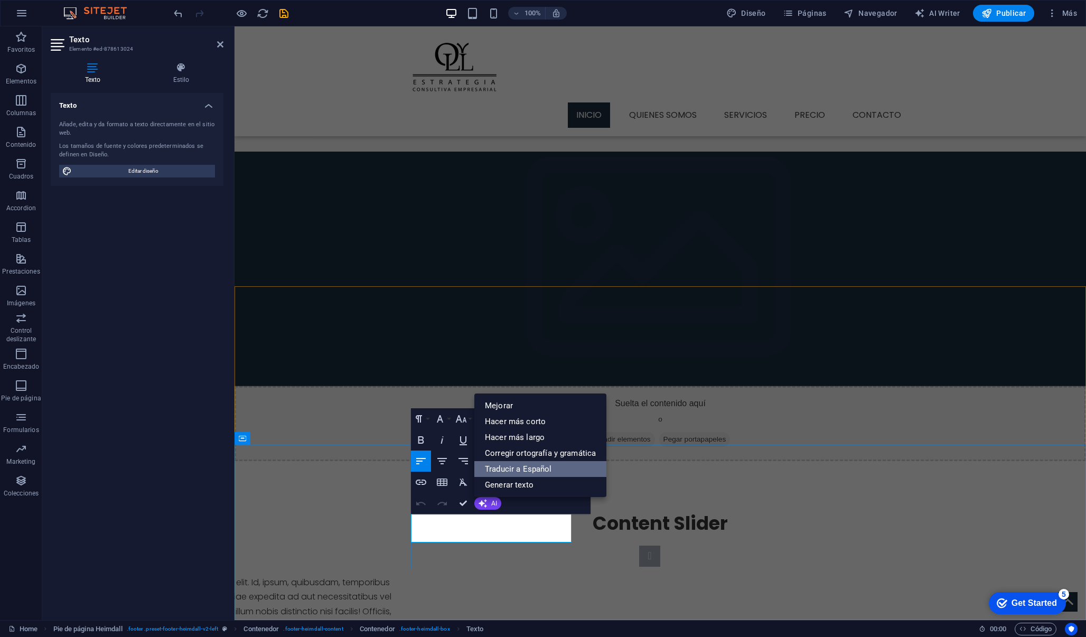
click at [519, 469] on link "Traducir a Español" at bounding box center [540, 469] width 132 height 16
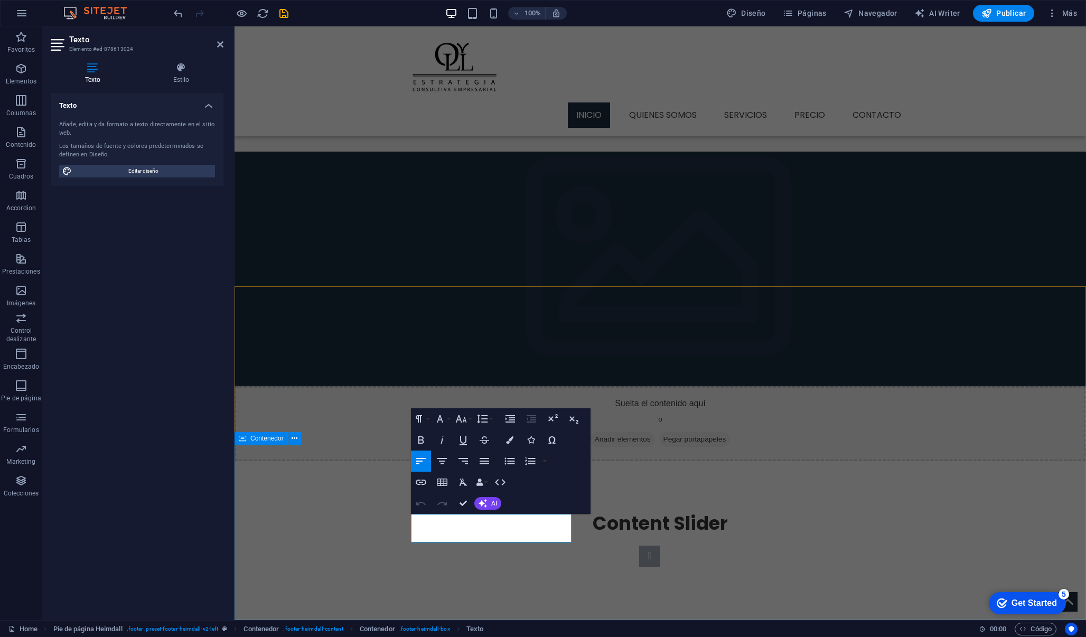
drag, startPoint x: 551, startPoint y: 536, endPoint x: 404, endPoint y: 517, distance: 148.6
copy p "Lorem ipsum dolor sit ligule amet, consectetuer eget adipiscing elit."
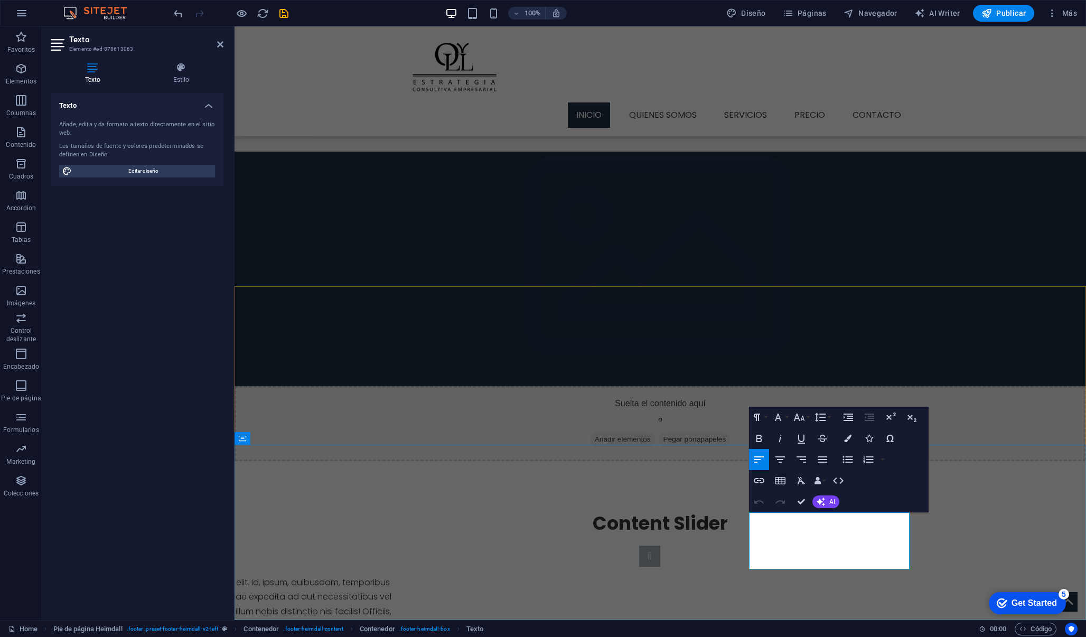
click span "[PHONE_NUMBER]"
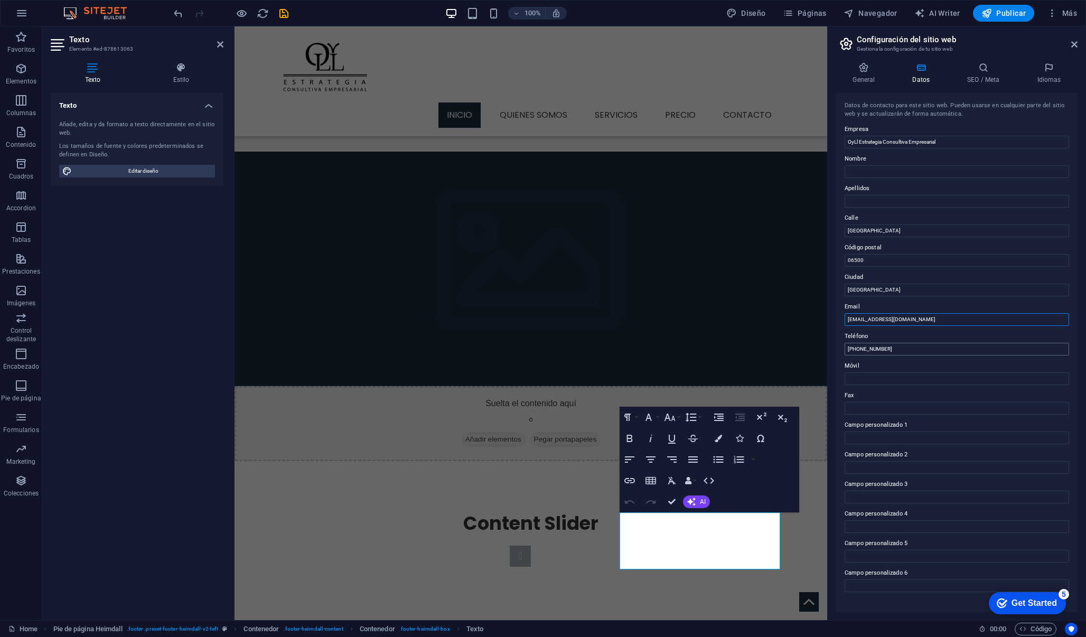
type input "[EMAIL_ADDRESS][DOMAIN_NAME]"
type input "[PHONE_NUMBER]"
drag, startPoint x: 1151, startPoint y: 256, endPoint x: 826, endPoint y: 227, distance: 327.2
click at [902, 224] on input "[GEOGRAPHIC_DATA]" at bounding box center [957, 230] width 224 height 13
type input "A"
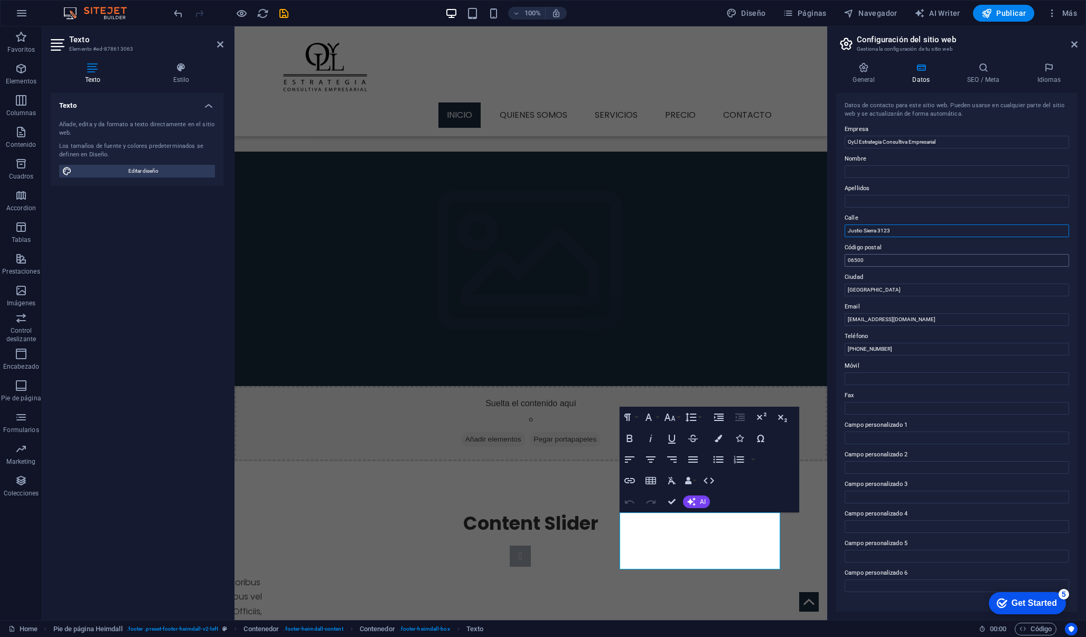
type input "Justio Sierra 3123"
drag, startPoint x: 1118, startPoint y: 282, endPoint x: 826, endPoint y: 256, distance: 293.2
type input "44690"
drag, startPoint x: 1128, startPoint y: 315, endPoint x: 821, endPoint y: 286, distance: 308.3
type input "[GEOGRAPHIC_DATA], [GEOGRAPHIC_DATA]"
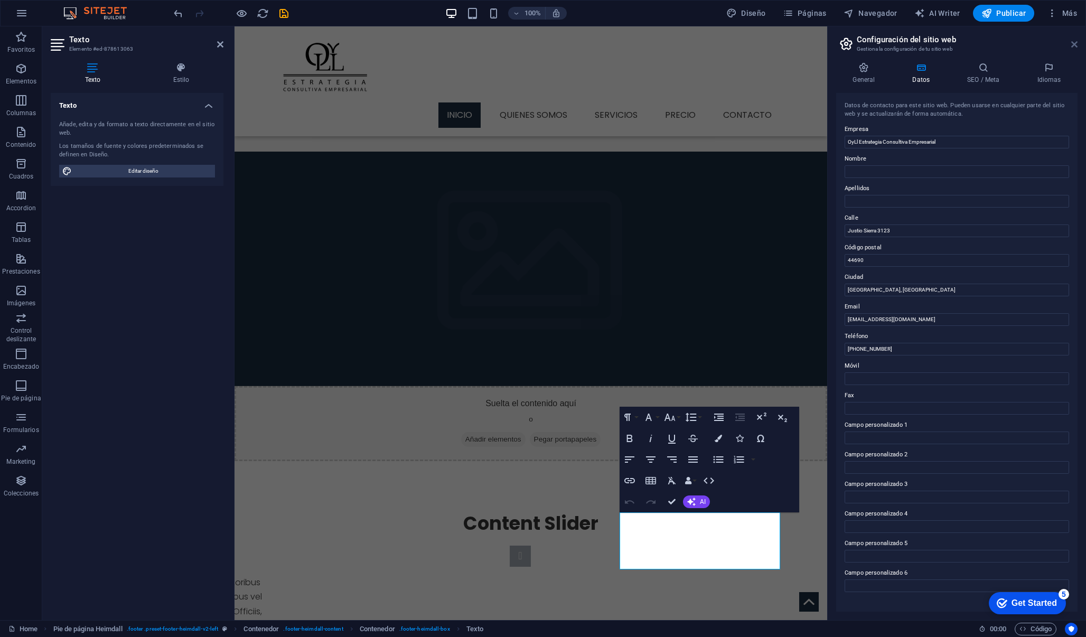
click at [1072, 44] on icon at bounding box center [1074, 44] width 6 height 8
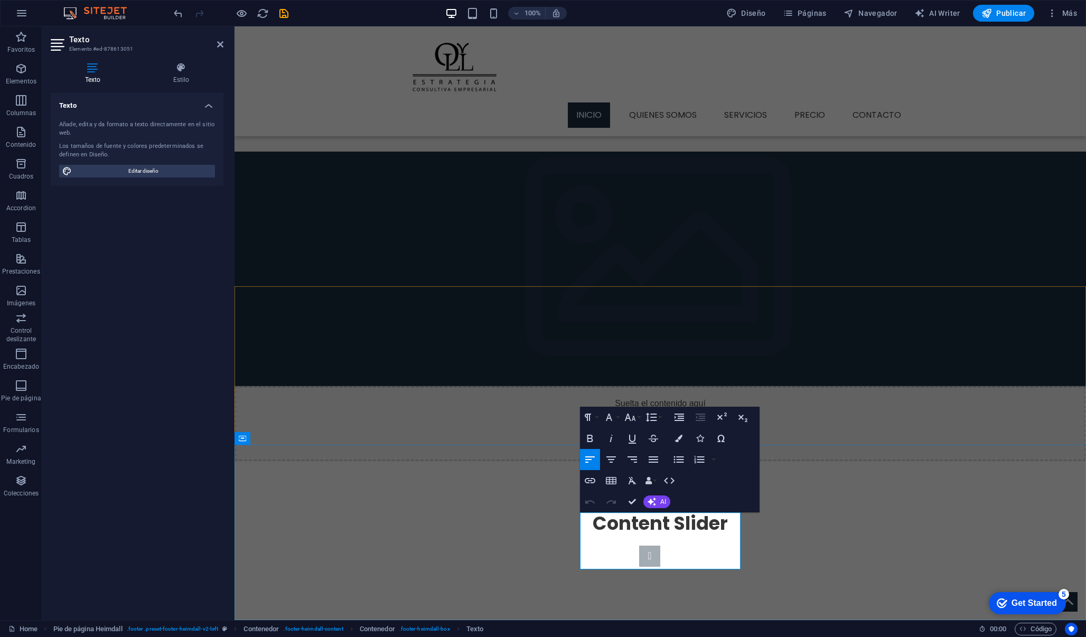
click at [662, 506] on button "AI" at bounding box center [656, 501] width 27 height 13
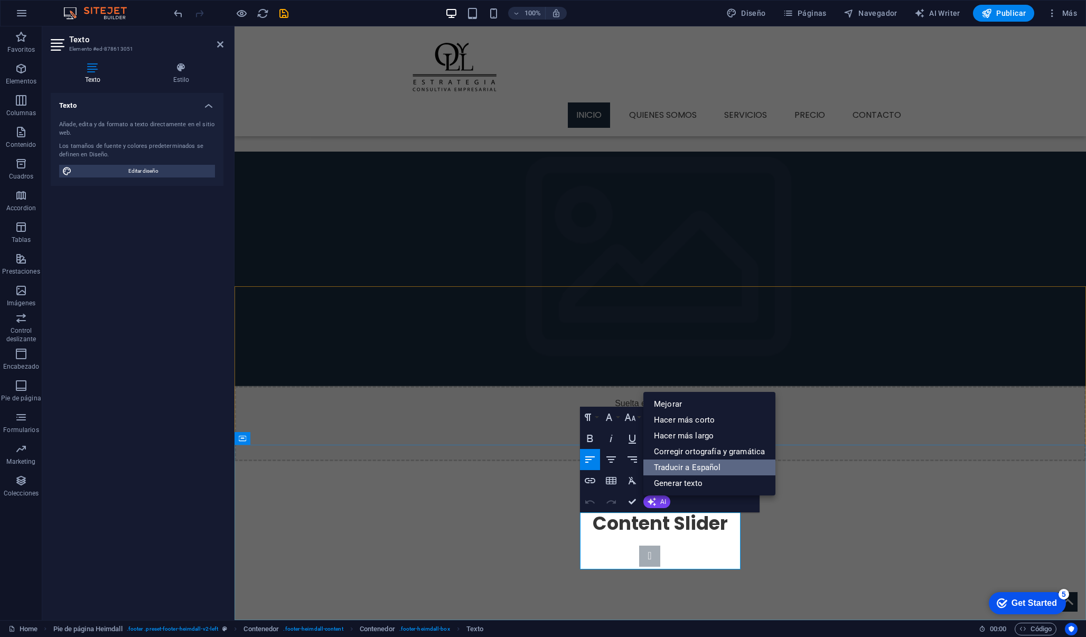
click at [689, 467] on link "Traducir a Español" at bounding box center [709, 468] width 132 height 16
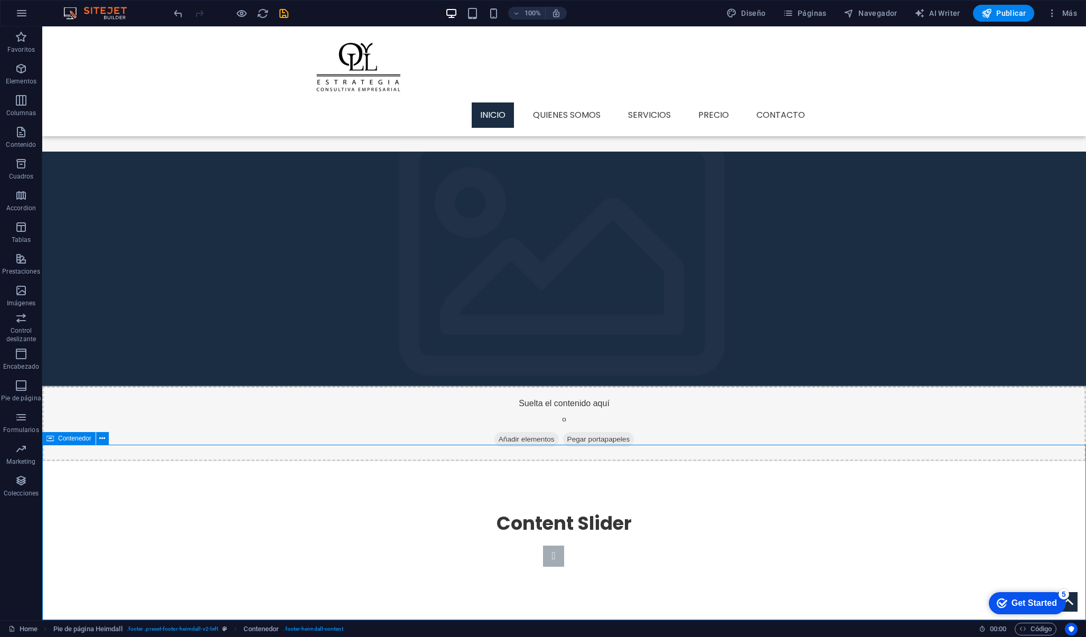
click at [286, 20] on div at bounding box center [231, 13] width 118 height 17
click at [285, 15] on icon "save" at bounding box center [284, 13] width 12 height 12
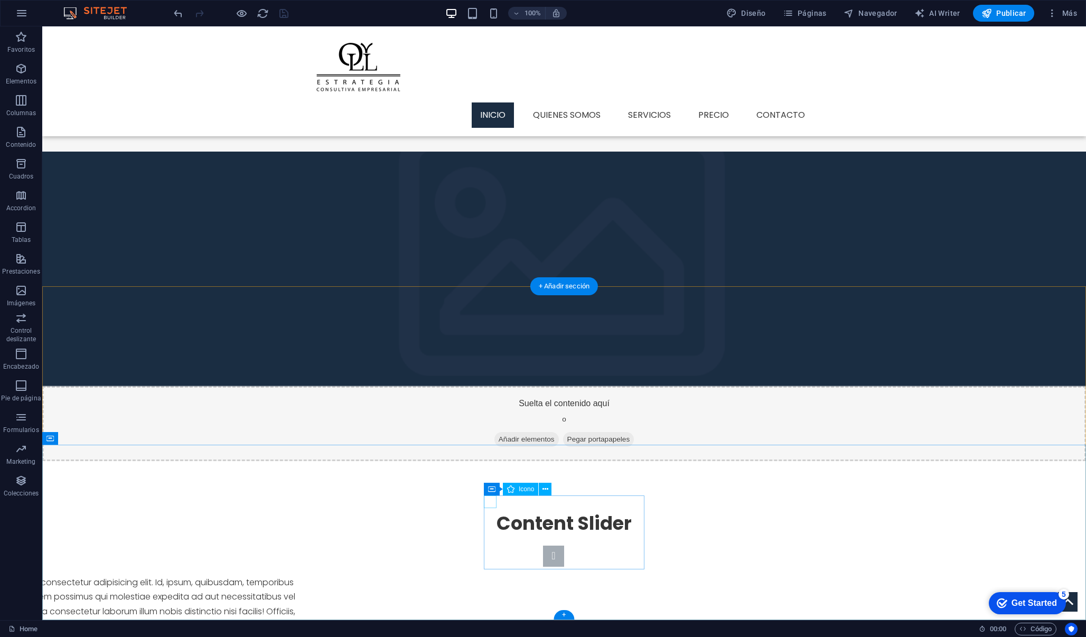
select select "xMidYMid"
select select "px"
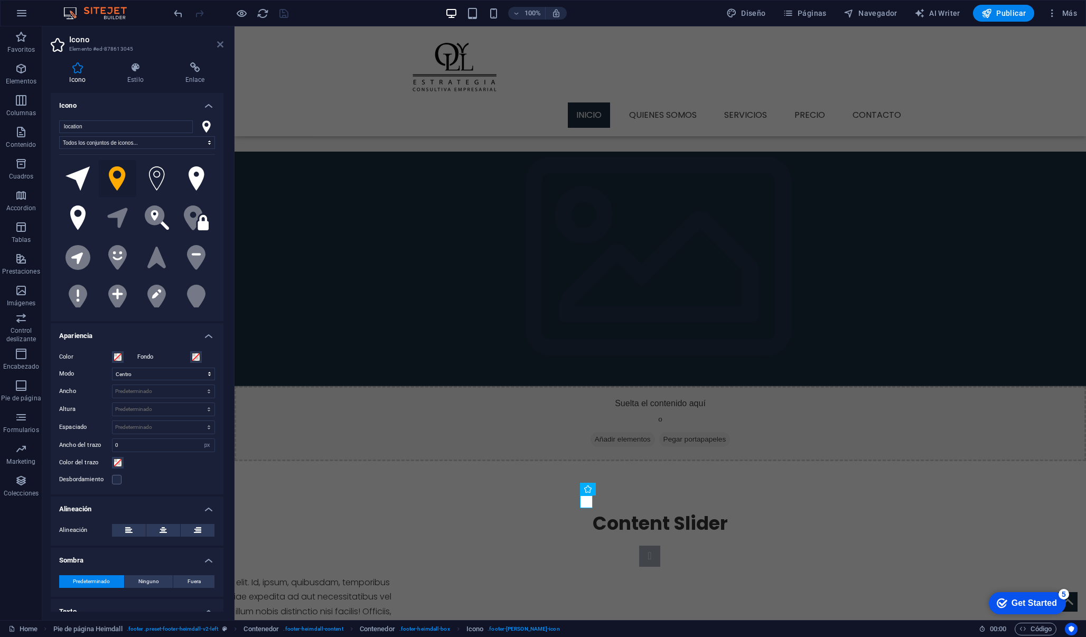
click at [218, 40] on icon at bounding box center [220, 44] width 6 height 8
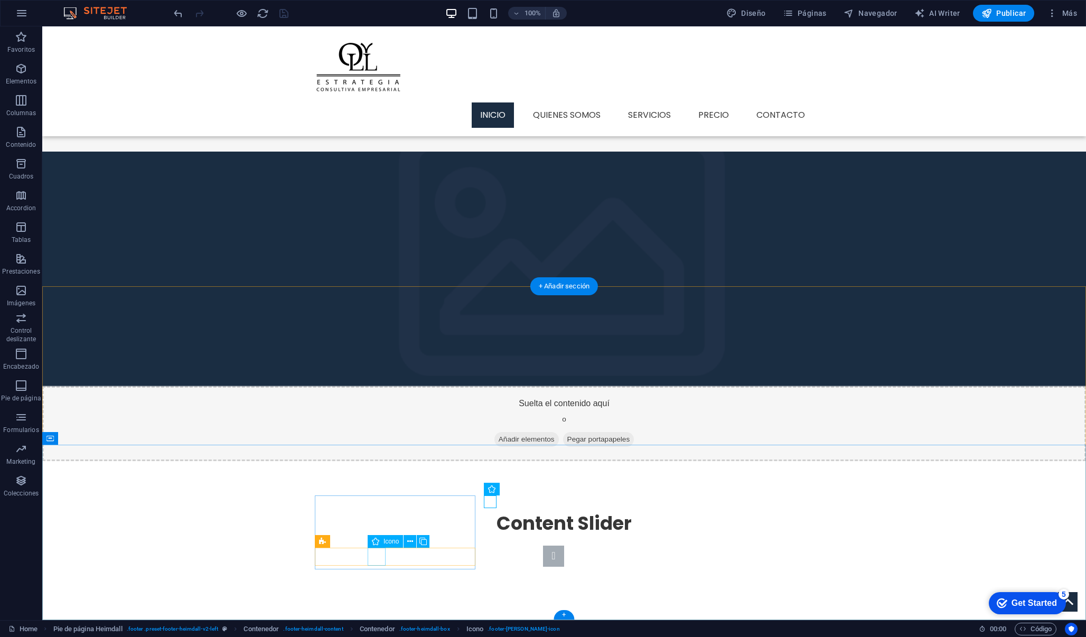
select select "xMidYMid"
select select "px"
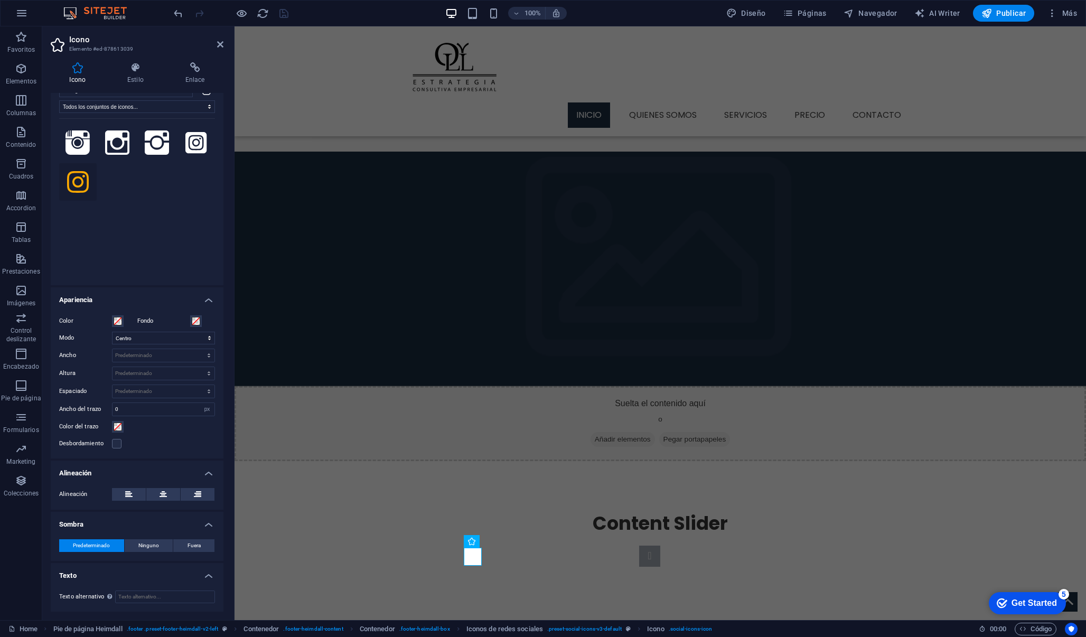
scroll to position [35, 0]
click at [193, 72] on icon at bounding box center [194, 67] width 57 height 11
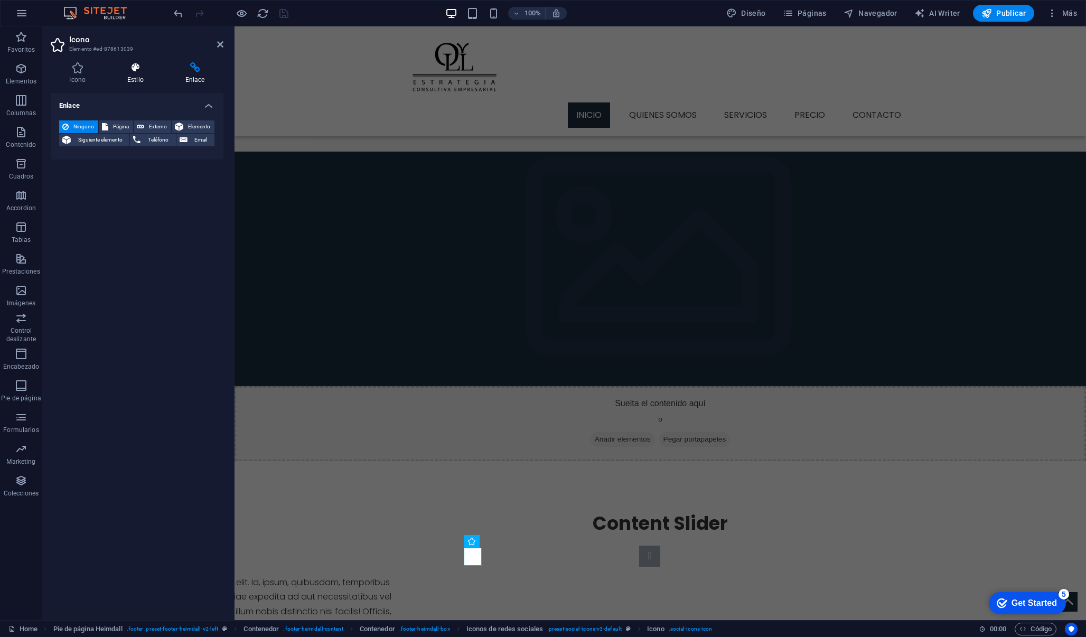
click at [133, 73] on h4 "Estilo" at bounding box center [138, 73] width 58 height 22
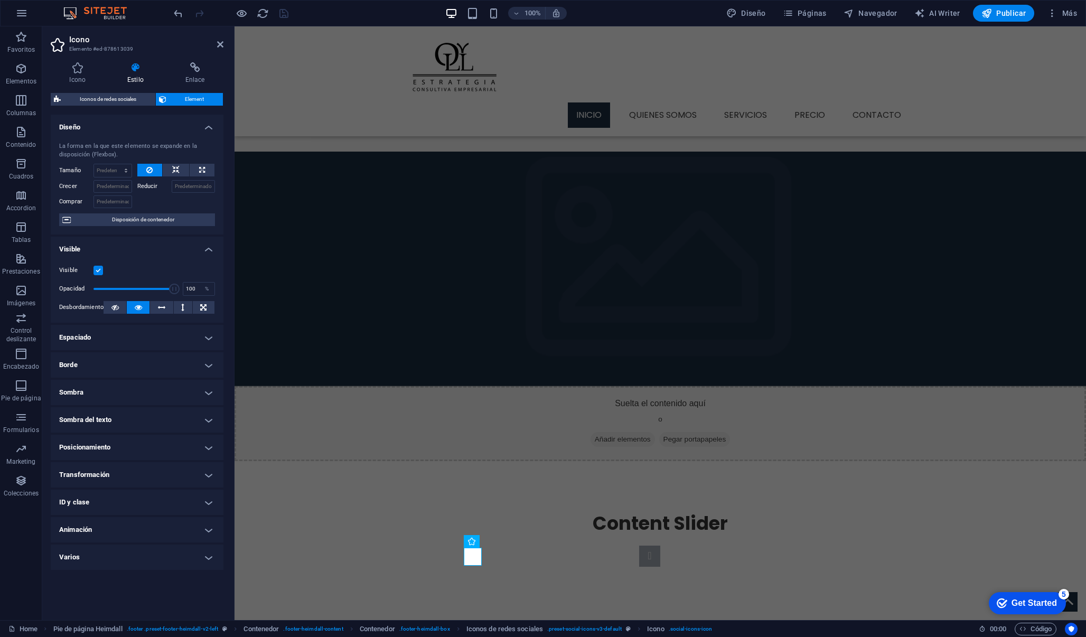
click at [138, 331] on h4 "Espaciado" at bounding box center [137, 337] width 173 height 25
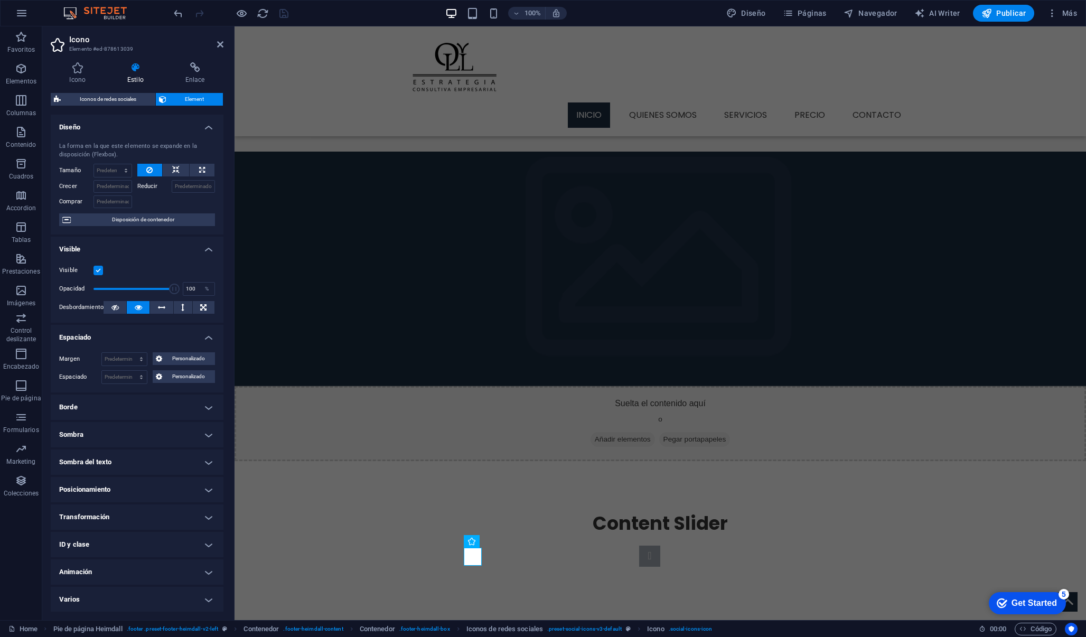
click at [140, 400] on h4 "Borde" at bounding box center [137, 407] width 173 height 25
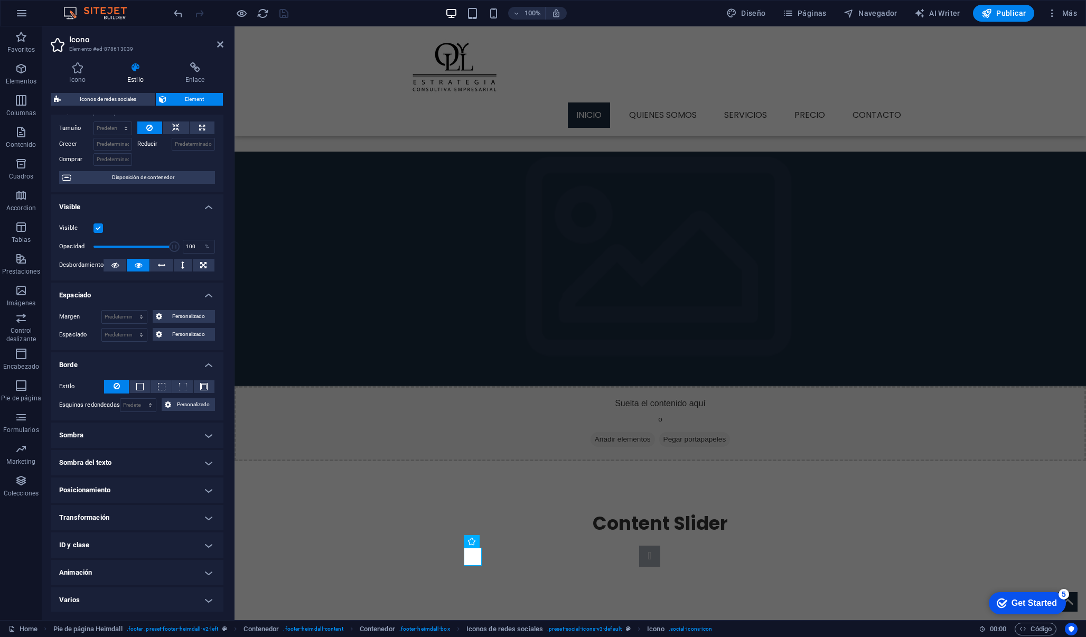
click at [130, 429] on h4 "Sombra" at bounding box center [137, 435] width 173 height 25
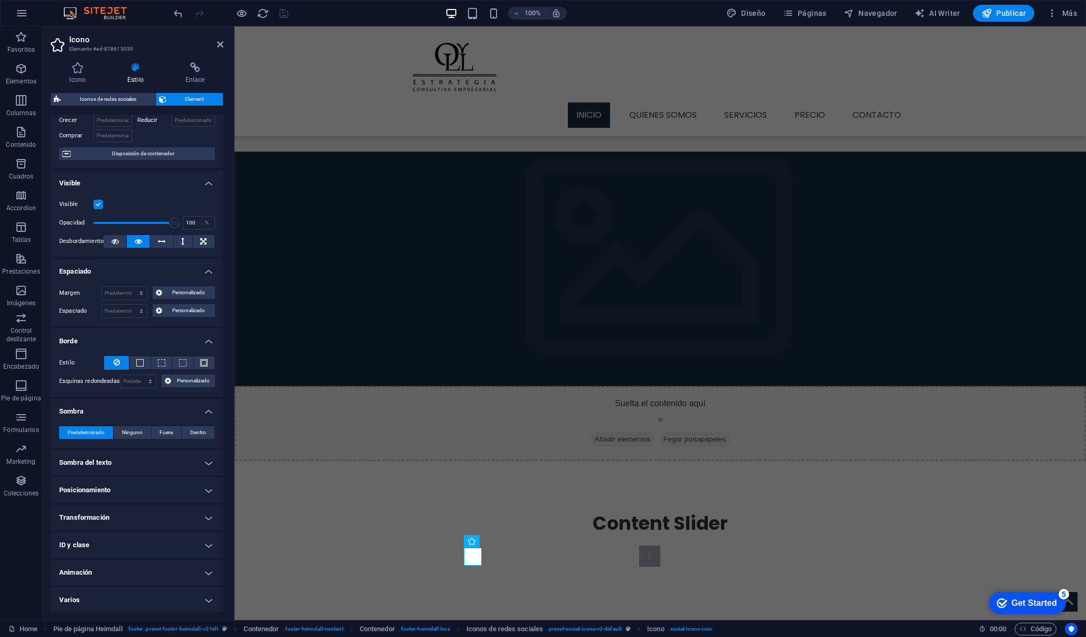
click at [126, 450] on h4 "Sombra del texto" at bounding box center [137, 462] width 173 height 25
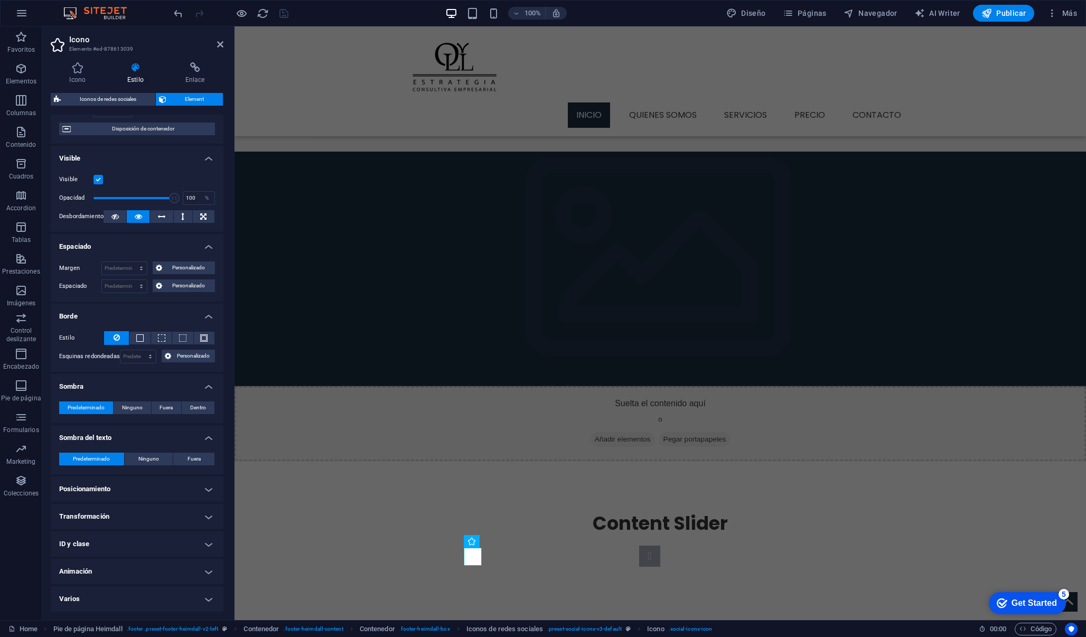
scroll to position [90, 0]
click at [121, 475] on ul "Diseño La forma en la que este elemento se expande en la disposición (Flexbox).…" at bounding box center [137, 319] width 173 height 588
click at [119, 483] on h4 "Posicionamiento" at bounding box center [137, 490] width 173 height 25
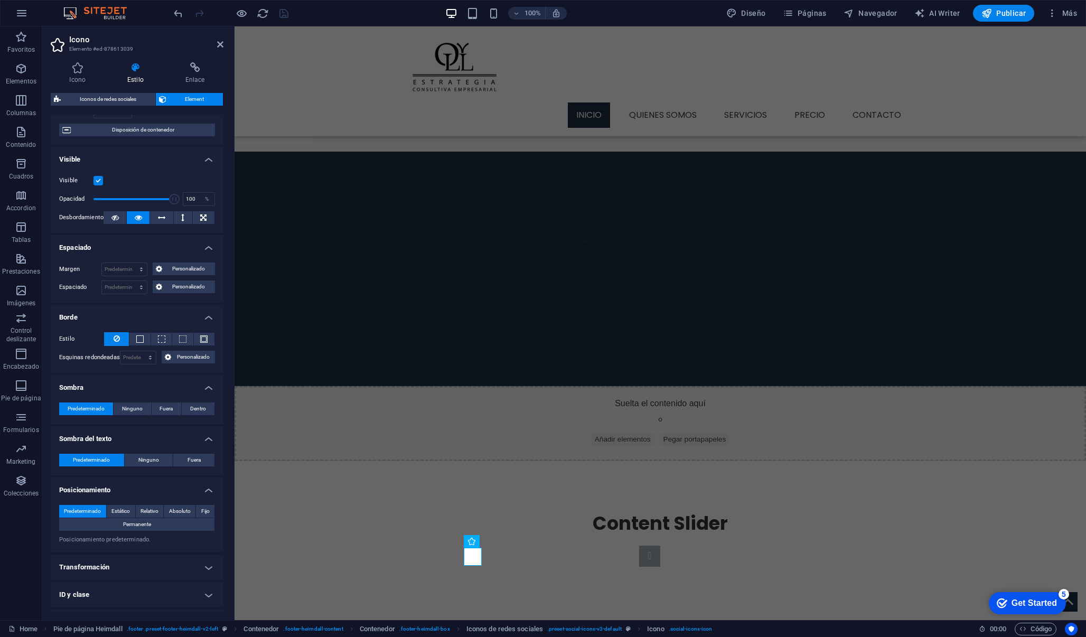
click at [109, 555] on h4 "Transformación" at bounding box center [137, 567] width 173 height 25
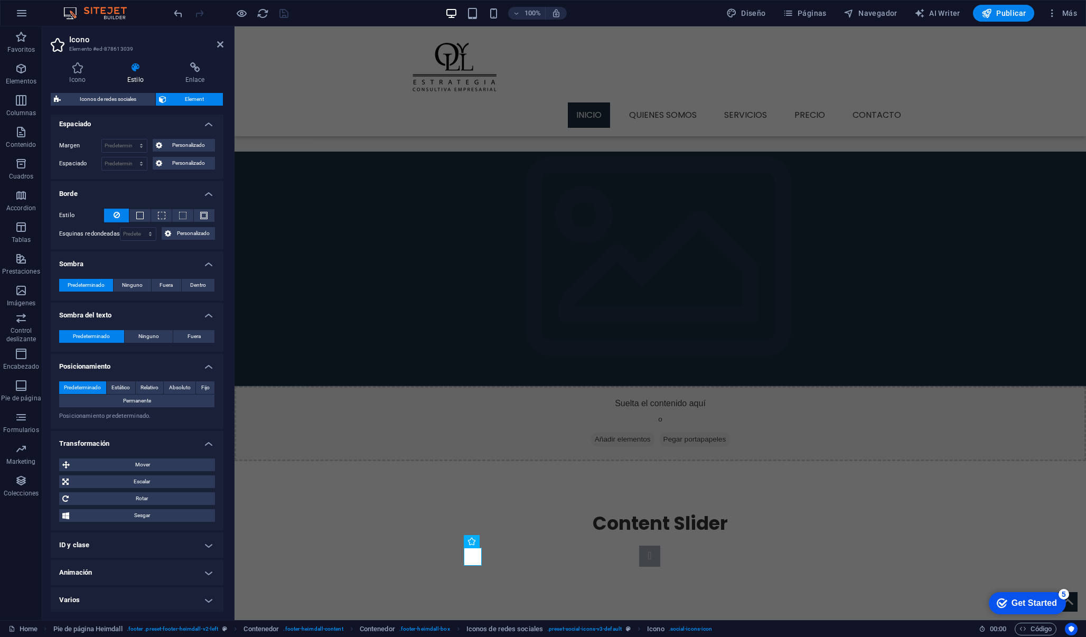
click at [111, 536] on h4 "ID y clase" at bounding box center [137, 544] width 173 height 25
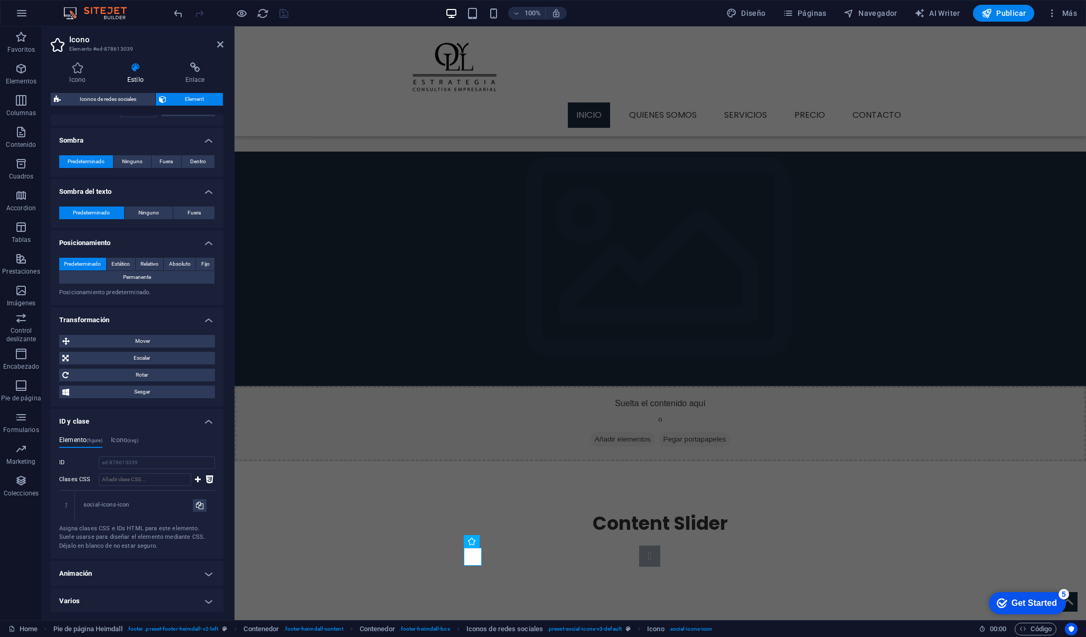
click at [109, 566] on h4 "Animación" at bounding box center [137, 573] width 173 height 25
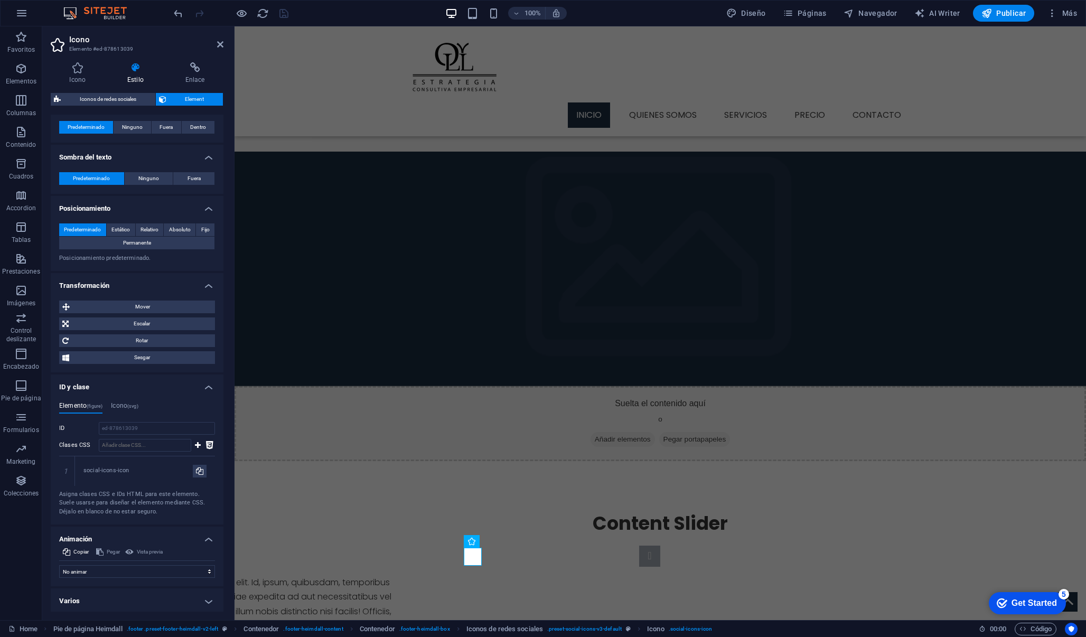
click at [107, 589] on h4 "Varios" at bounding box center [137, 600] width 173 height 25
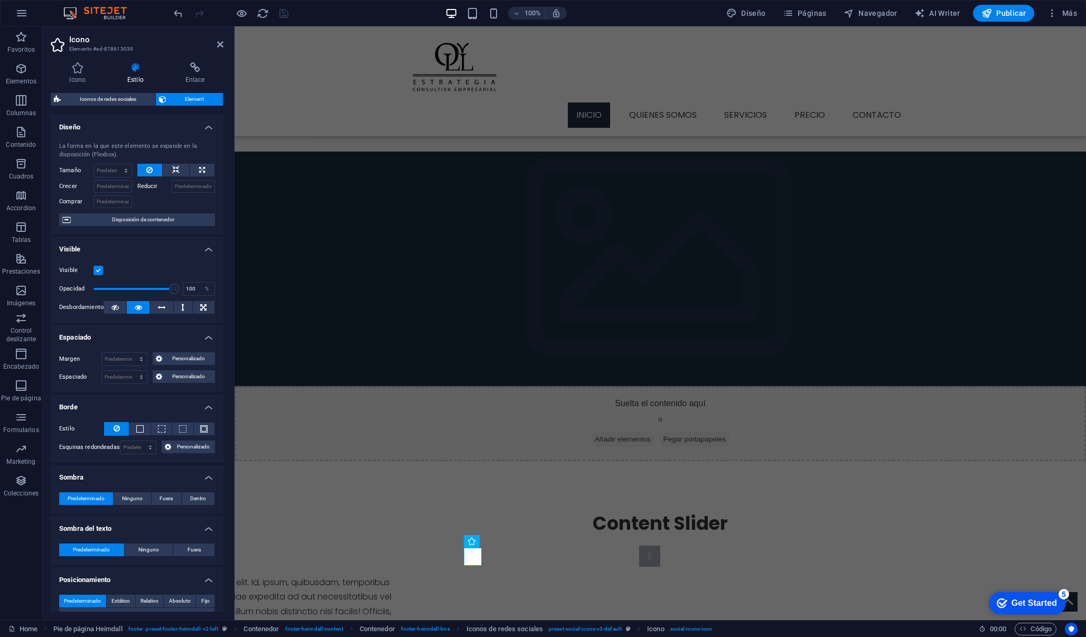
scroll to position [0, 0]
click at [101, 99] on span "Iconos de redes sociales" at bounding box center [108, 99] width 88 height 13
select select "rem"
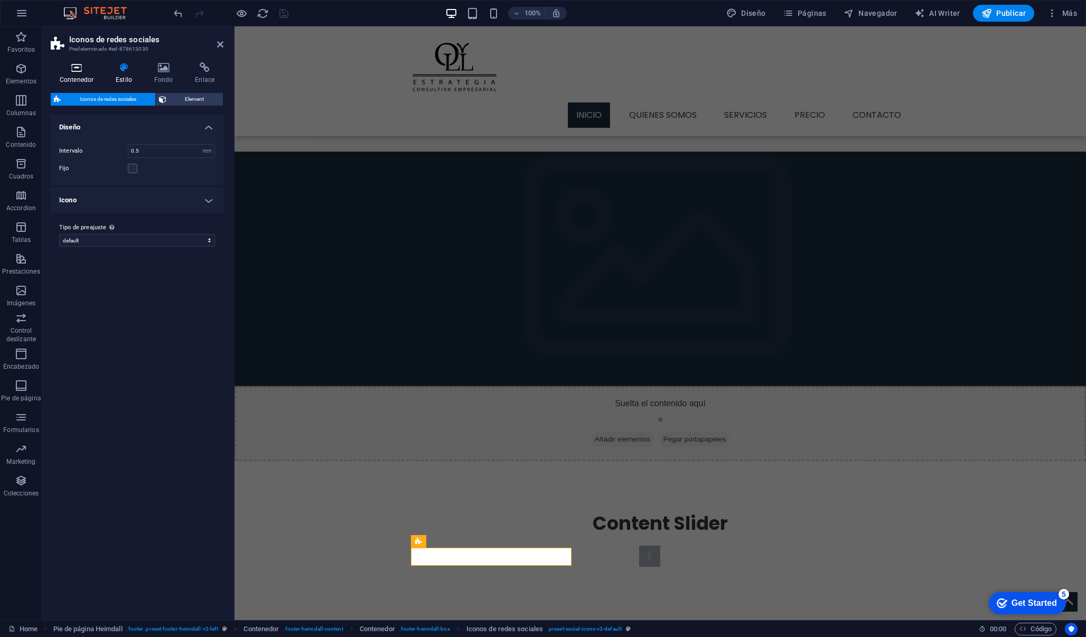
click at [82, 69] on icon at bounding box center [77, 67] width 52 height 11
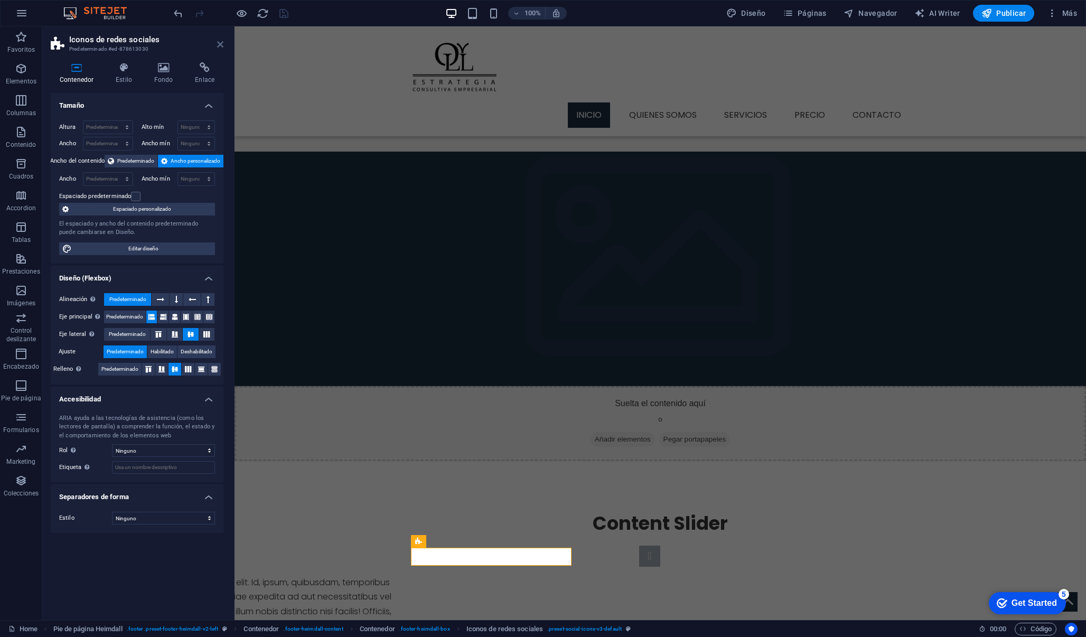
click at [220, 46] on icon at bounding box center [220, 44] width 6 height 8
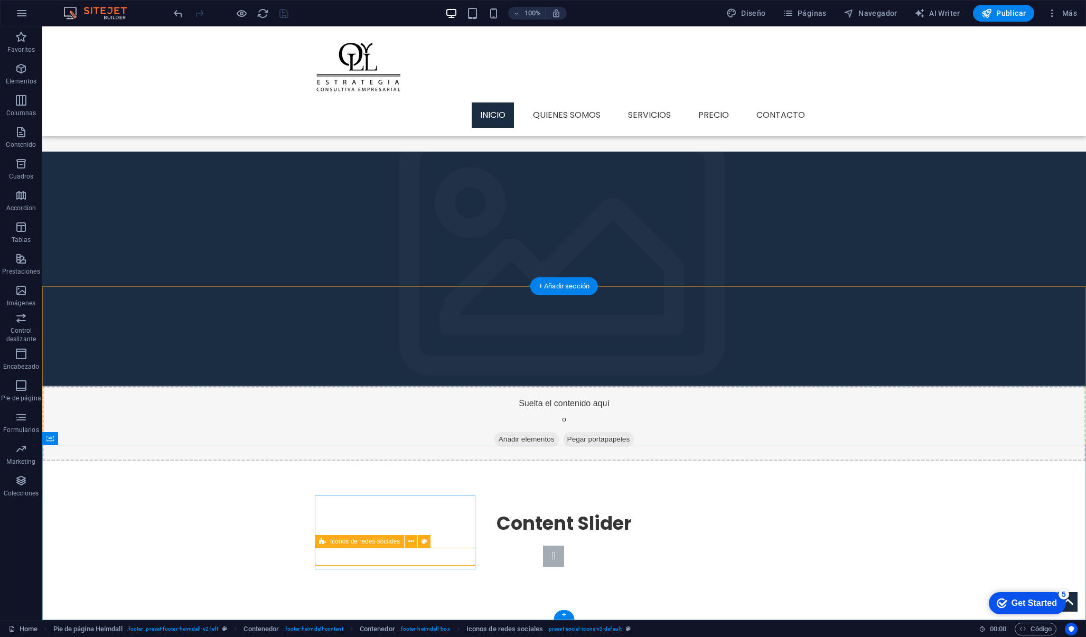
click at [323, 540] on icon at bounding box center [322, 541] width 7 height 13
click at [414, 542] on icon at bounding box center [411, 541] width 6 height 11
select select "xMidYMid"
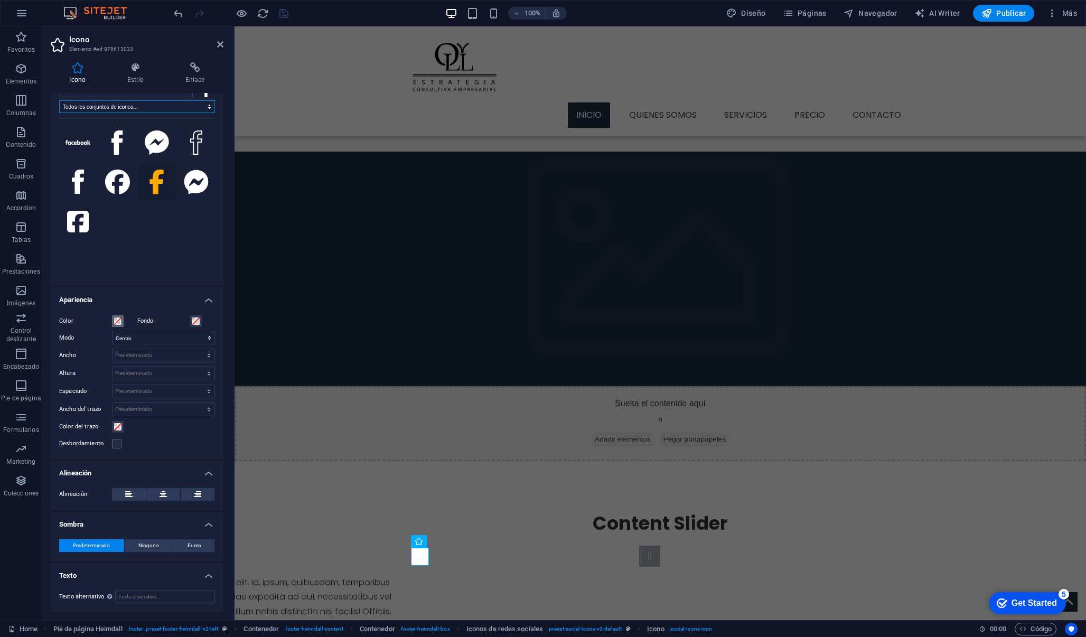
scroll to position [35, 0]
